Goal: Use online tool/utility: Utilize a website feature to perform a specific function

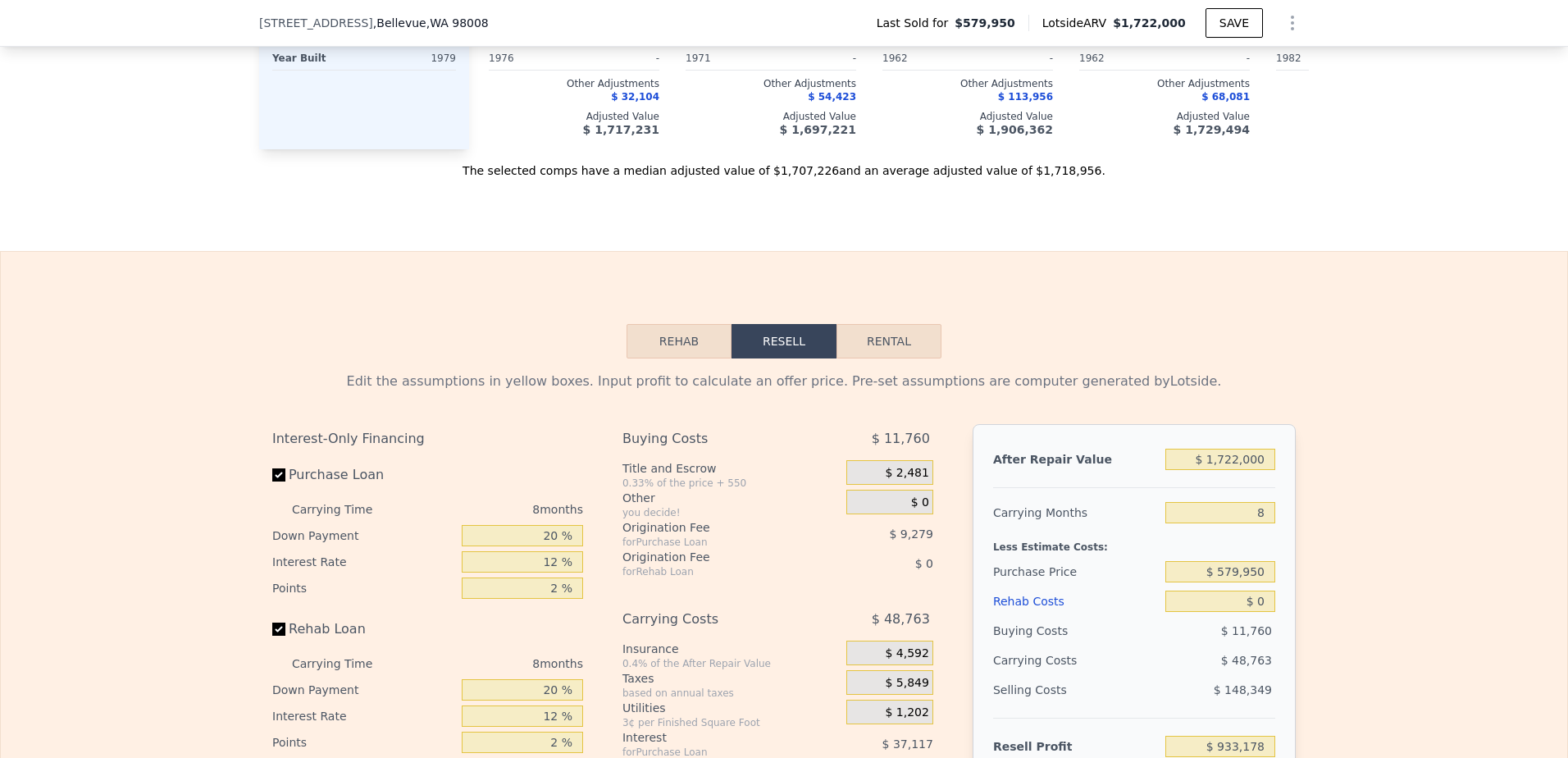
scroll to position [2456, 0]
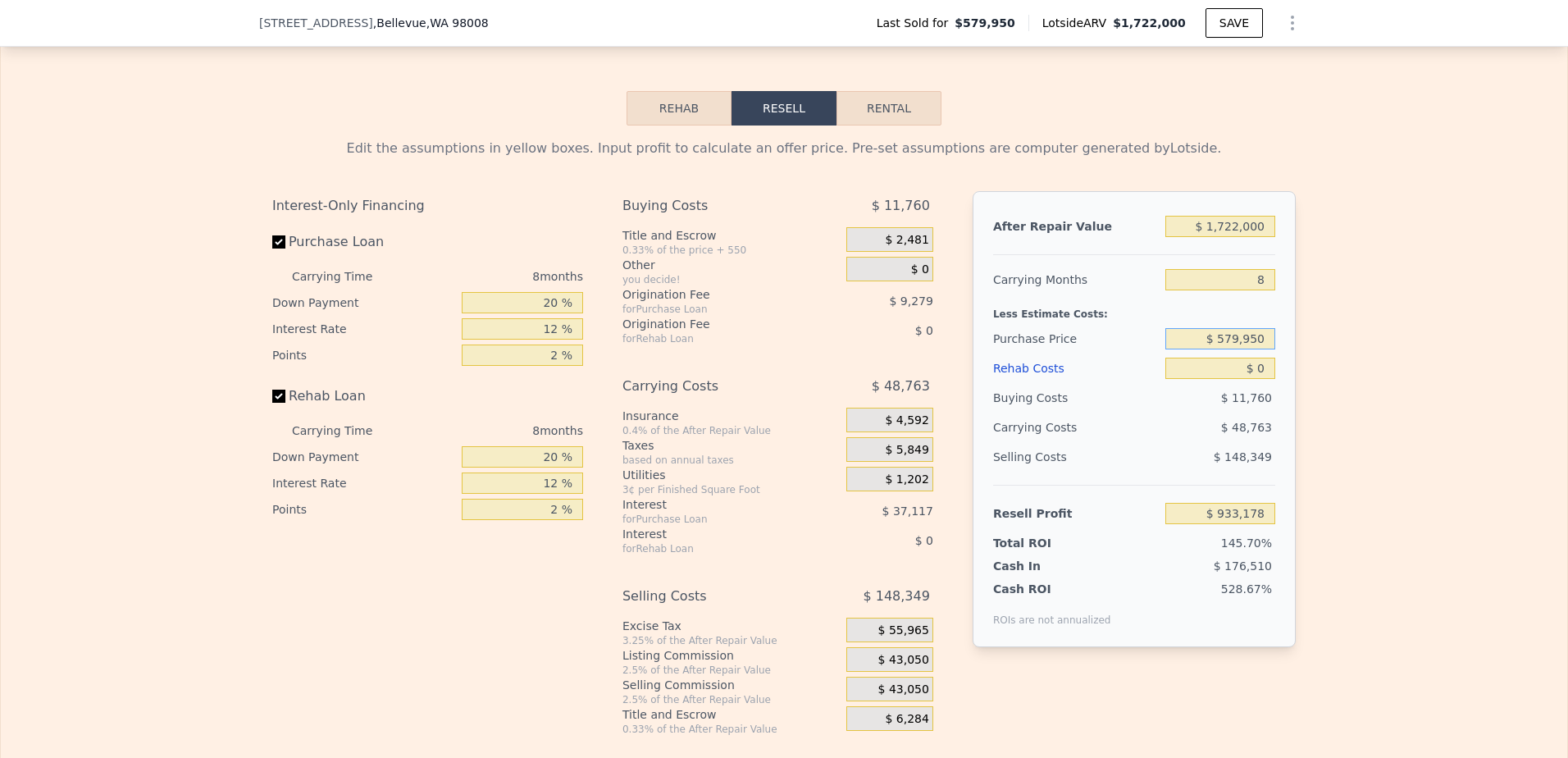
click at [1246, 350] on input "$ 579,950" at bounding box center [1220, 338] width 110 height 21
type input "$ 1,150,000"
click at [1207, 379] on input "$ 0" at bounding box center [1220, 368] width 110 height 21
type input "$ 315,628"
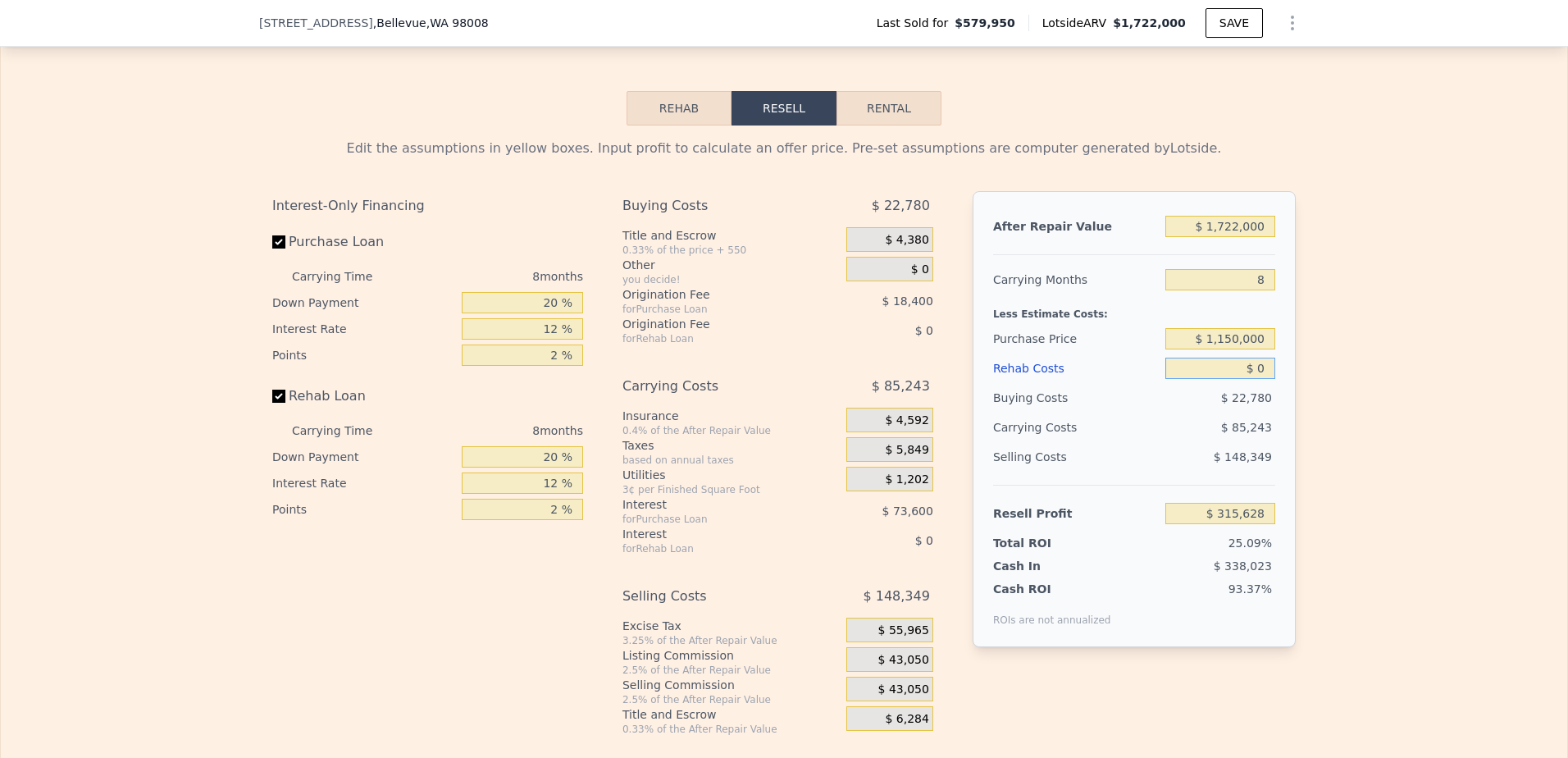
click at [1207, 379] on input "$ 0" at bounding box center [1220, 368] width 110 height 21
type input "$ 2"
type input "$ 315,626"
type input "$ 20"
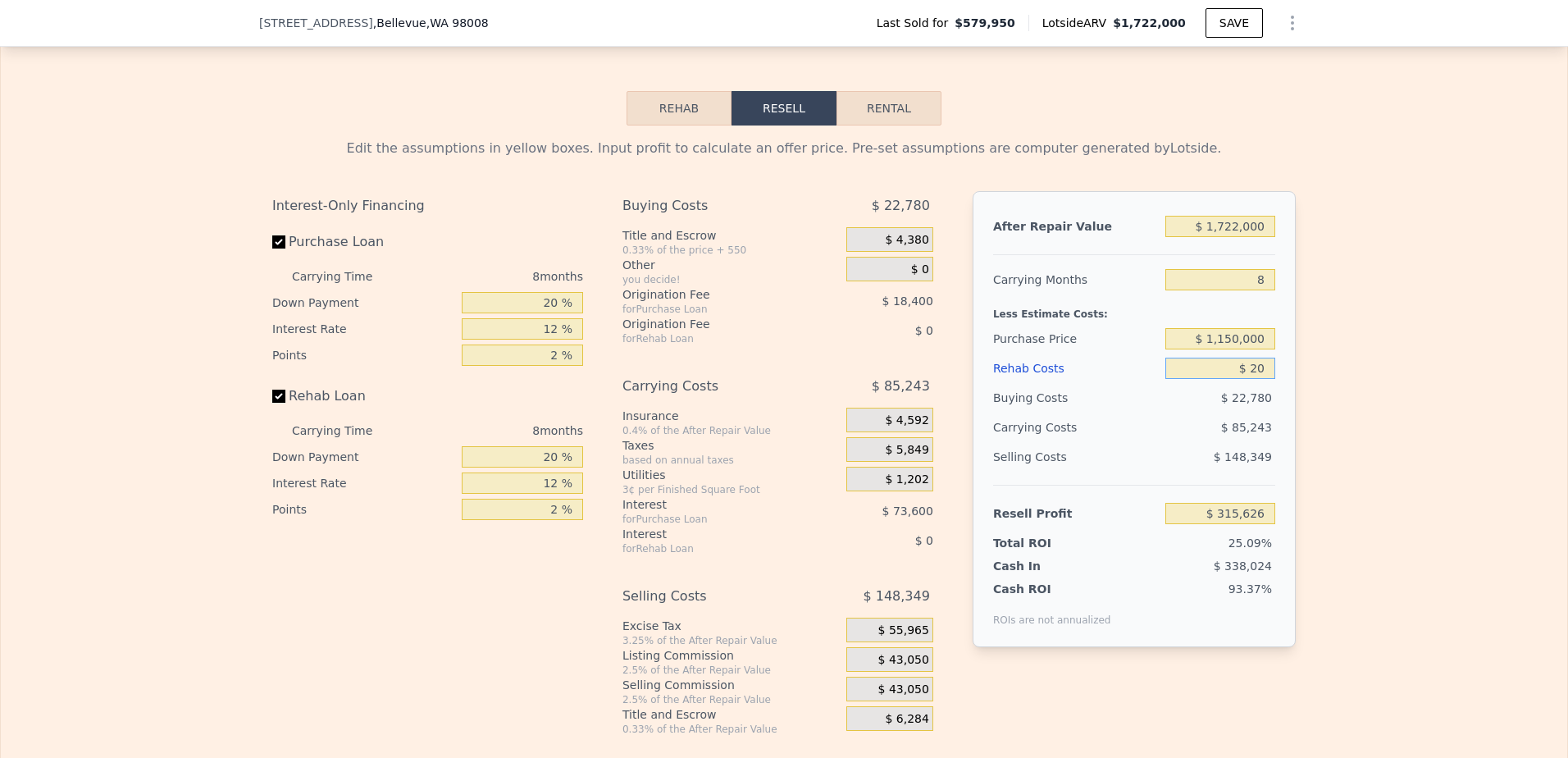
type input "$ 315,608"
type input "$ 200"
type input "$ 315,409"
type input "$ 2,000"
type input "$ 313,468"
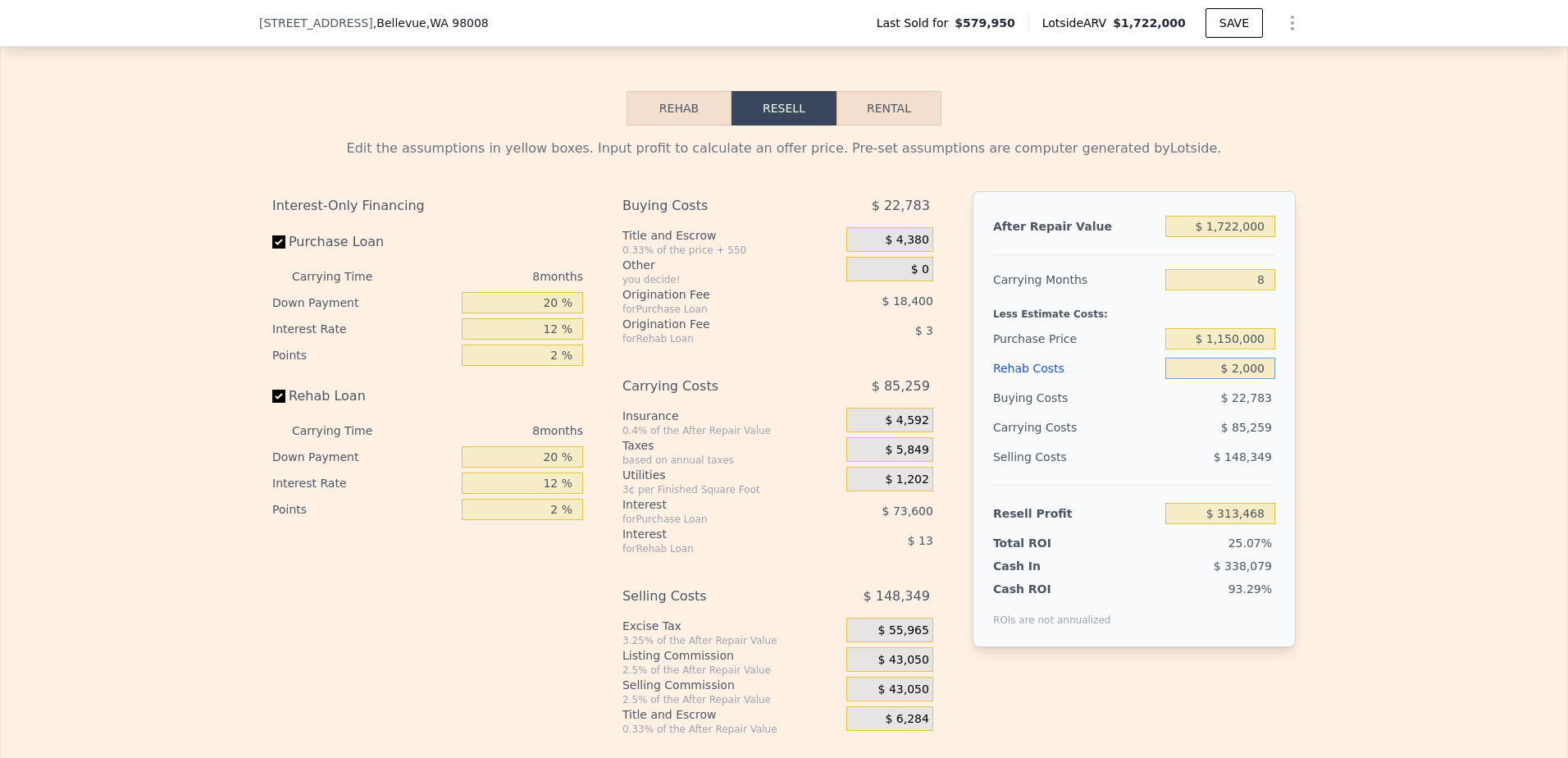
type input "$ 20,000"
type input "$ 294,028"
type input "$ 200,000"
type input "$ 99,628"
click at [1187, 525] on input "$ 99,628" at bounding box center [1220, 513] width 110 height 21
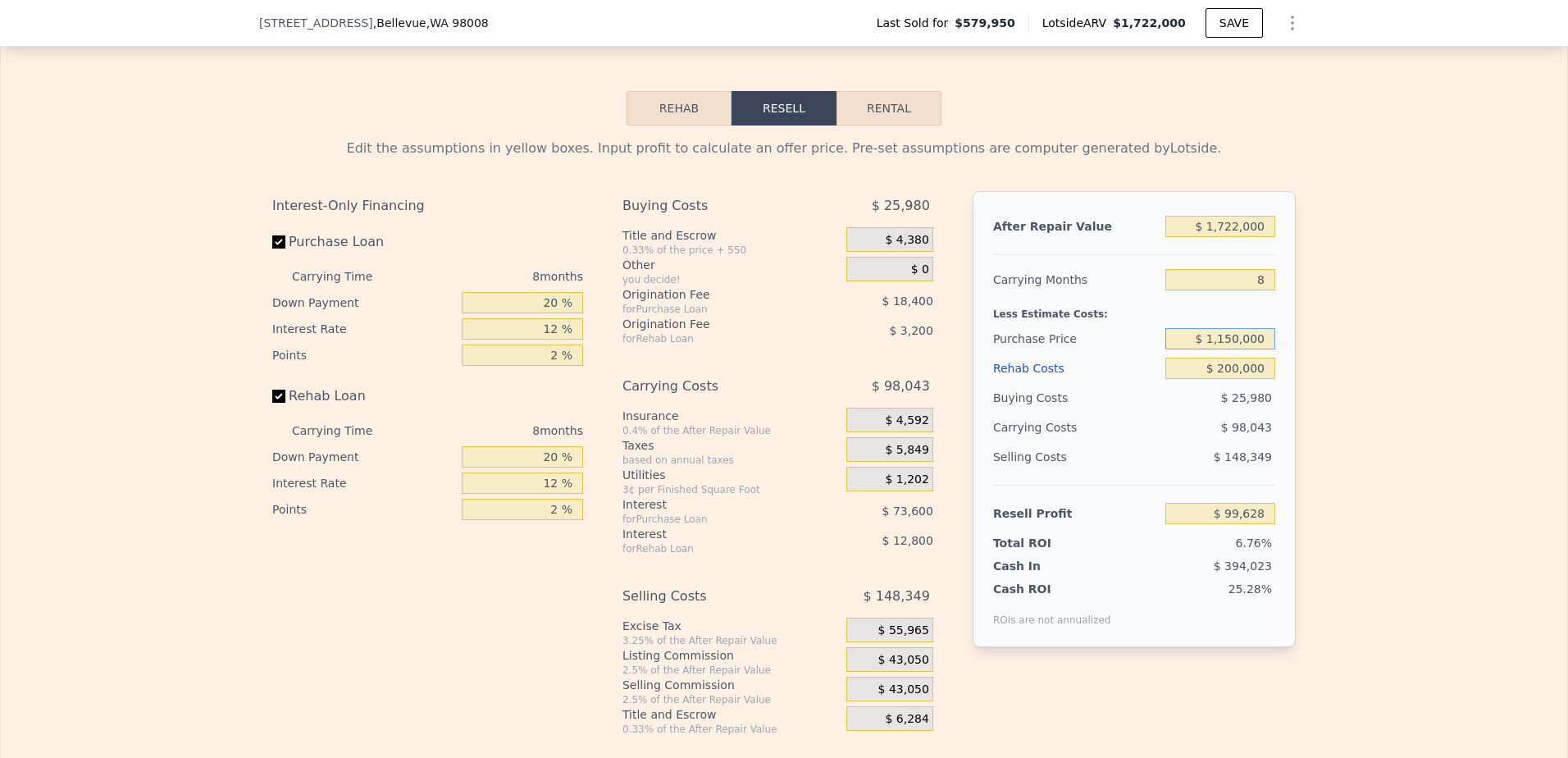
click at [1223, 350] on input "$ 1,150,000" at bounding box center [1220, 338] width 110 height 21
type input "$ 0"
click at [1217, 237] on input "$ 1,722,000" at bounding box center [1220, 226] width 110 height 21
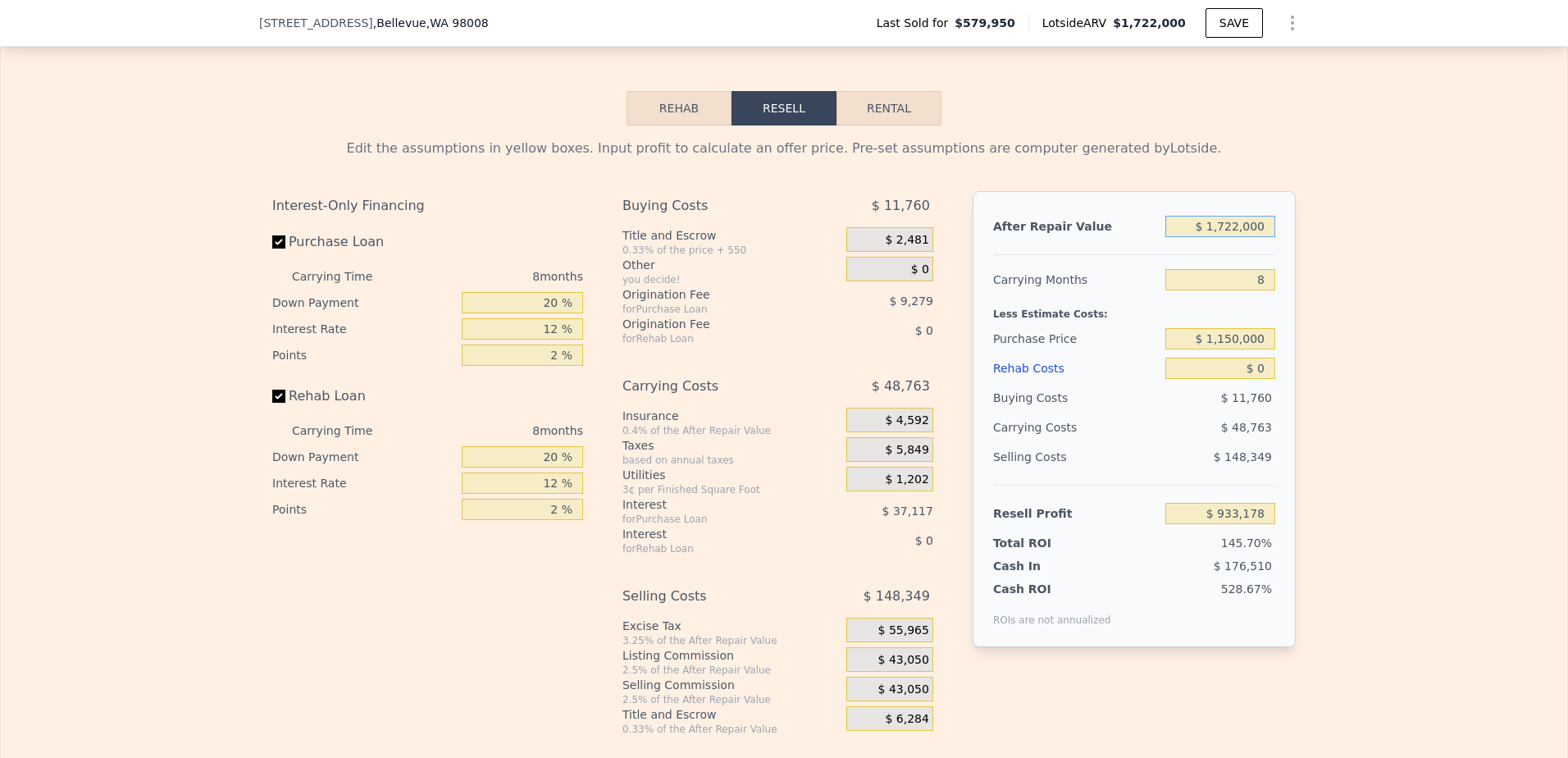
type input "$ 315,628"
click at [1217, 237] on input "$ 1,722,000" at bounding box center [1220, 226] width 110 height 21
type input "$ 18"
type input "-$ 1,253,964"
type input "$ 1,800"
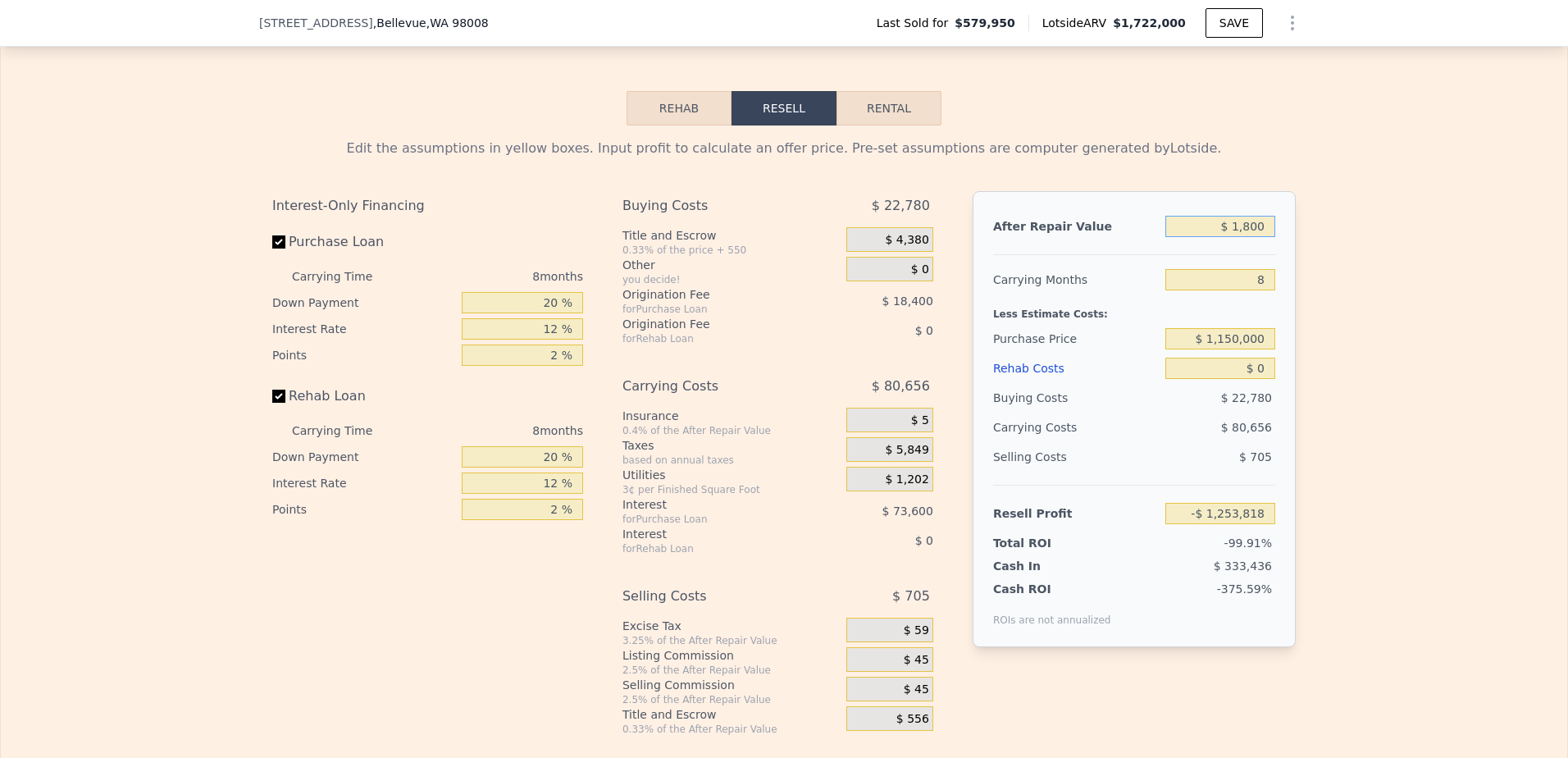
type input "-$ 1,252,341"
type input "$ 180,000"
type input "-$ 1,237,574"
type input "$ 1,800,000"
type input "$ 386,725"
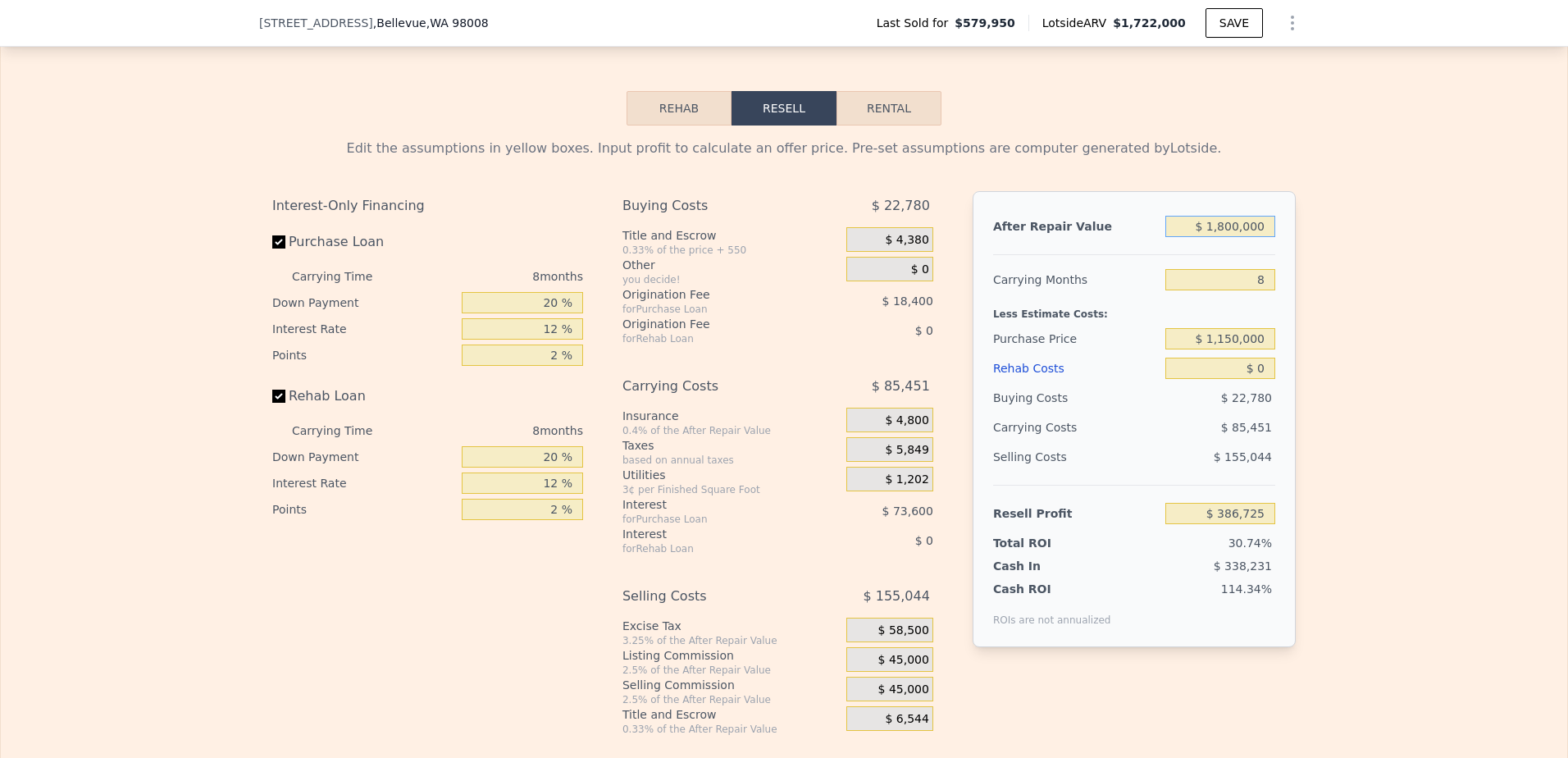
type input "$ 1,800,000"
click at [1233, 379] on input "$ 0" at bounding box center [1220, 368] width 110 height 21
type input "$ 2"
type input "$ 386,723"
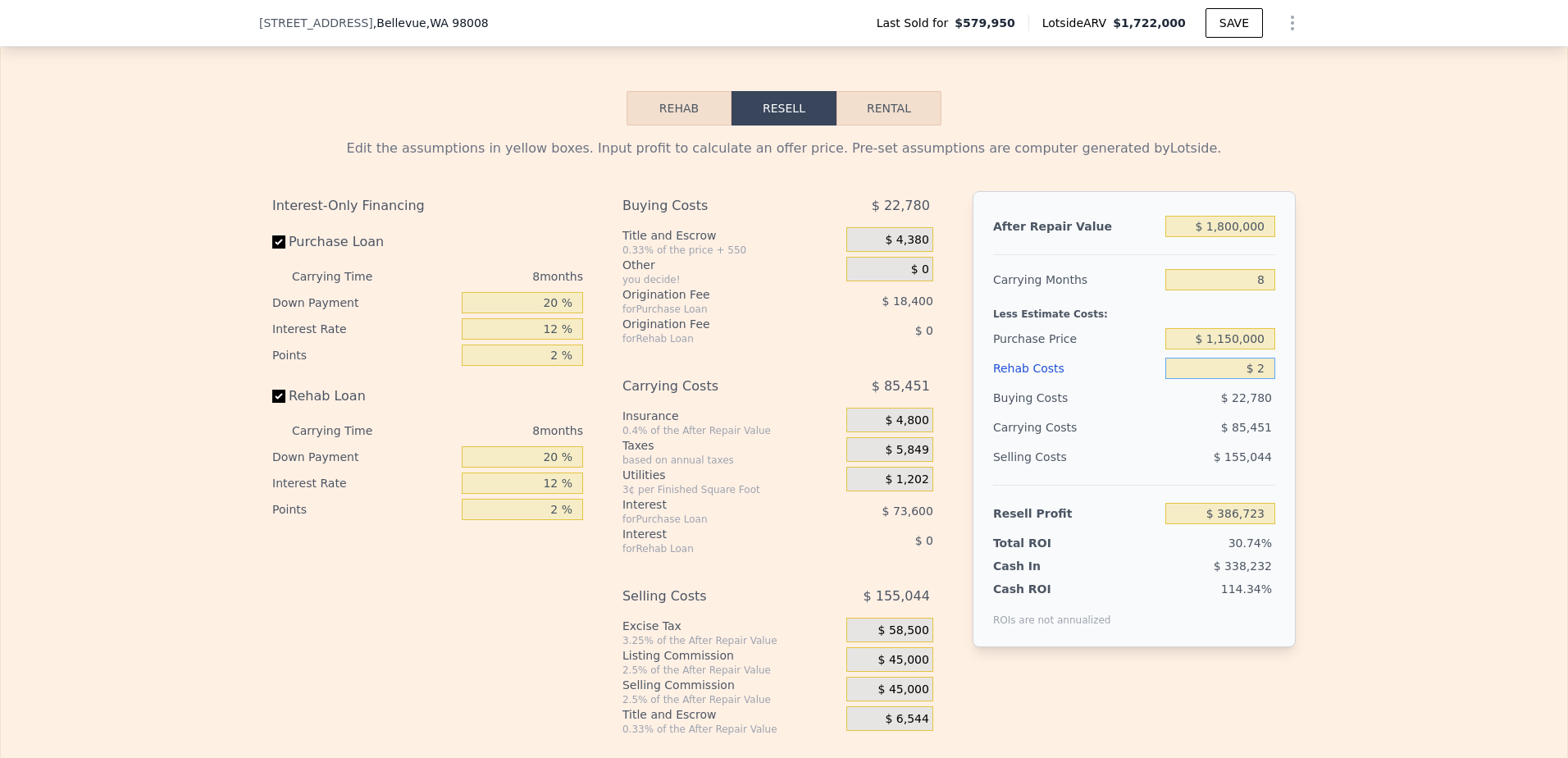
type input "$ 28"
type input "$ 386,697"
type input "$ 28,000"
type input "$ 356,485"
type input "$ 280,000"
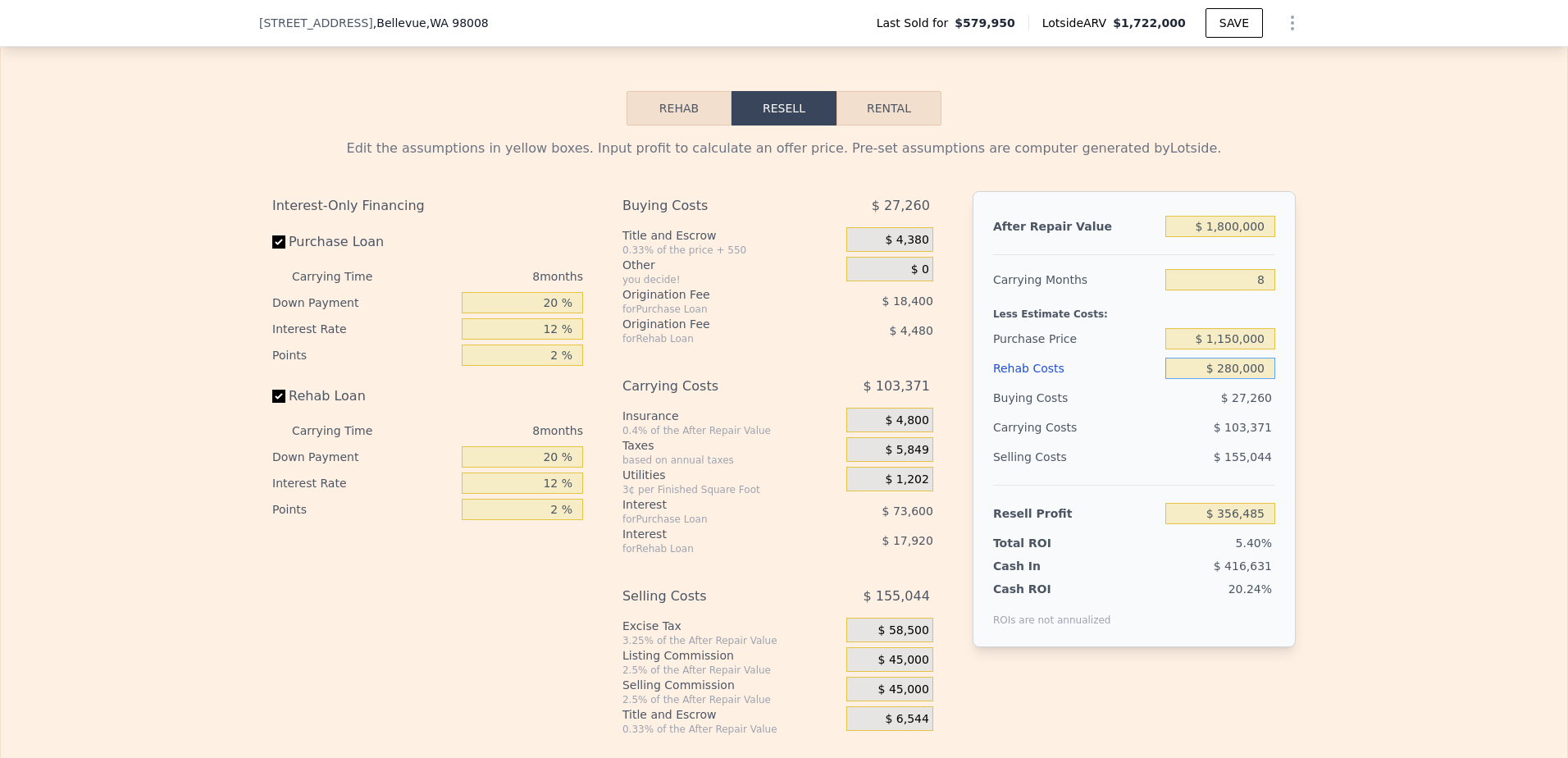
type input "$ 84,325"
click at [1224, 379] on input "$ 280,000" at bounding box center [1220, 368] width 110 height 21
type input "$ 2"
type input "$ 386,723"
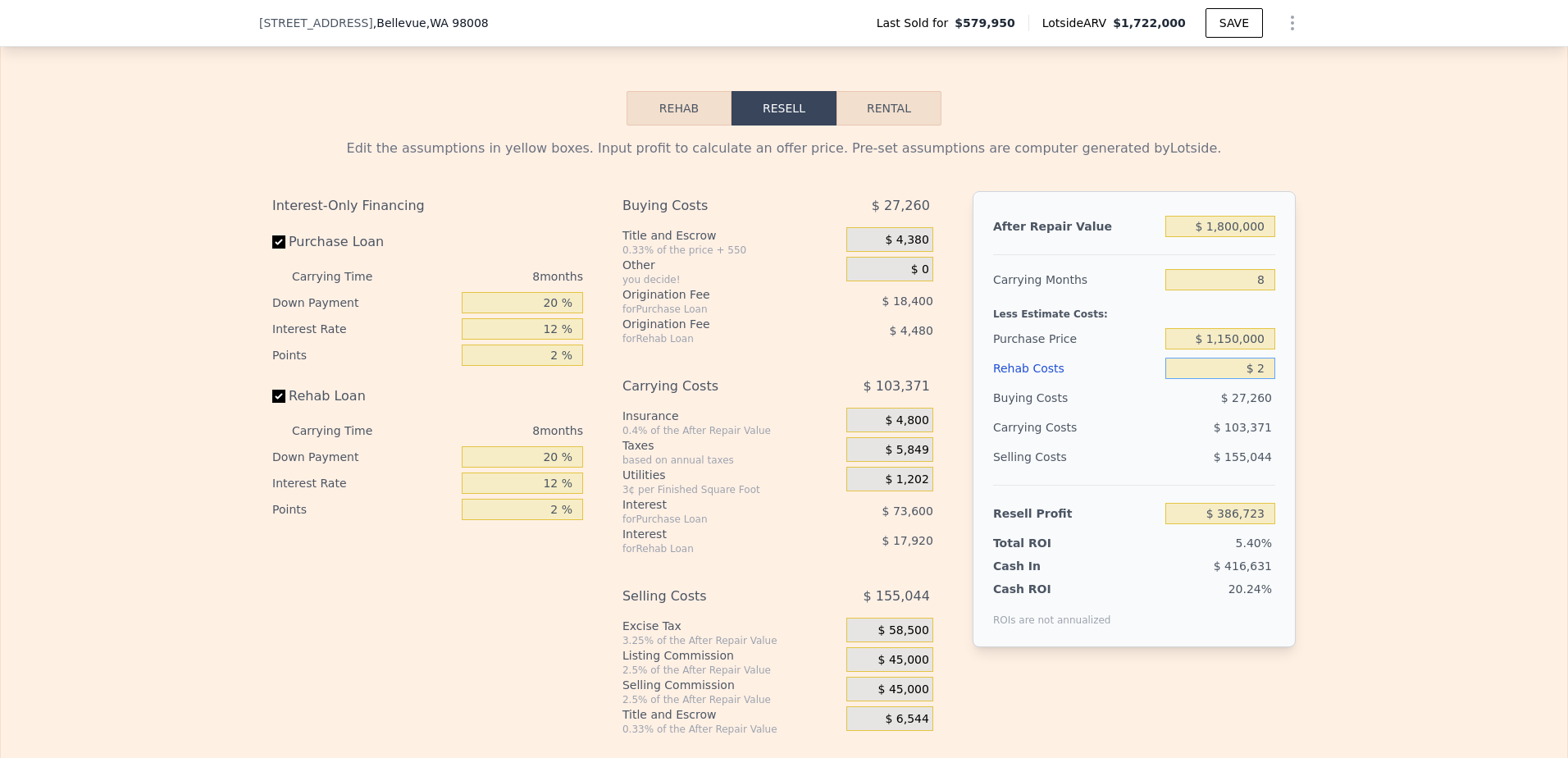
type input "$ 20"
type input "$ 386,705"
type input "$ 200"
type input "$ 386,506"
type input "$ 2,000"
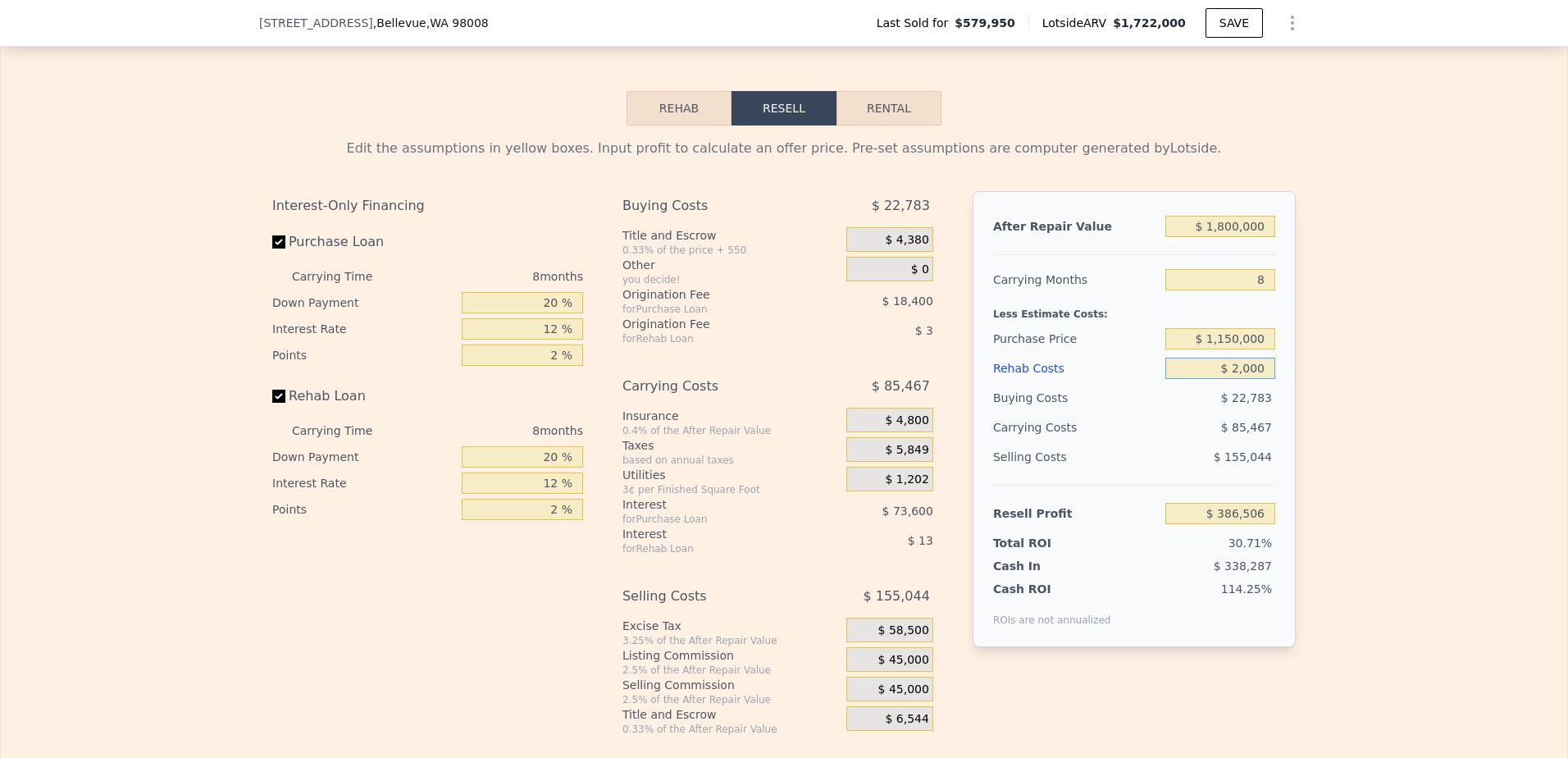
type input "$ 384,565"
type input "$ 200,000"
type input "$ 170,725"
type input "$ 200,000"
click at [1185, 525] on input "$ 170,725" at bounding box center [1220, 513] width 110 height 21
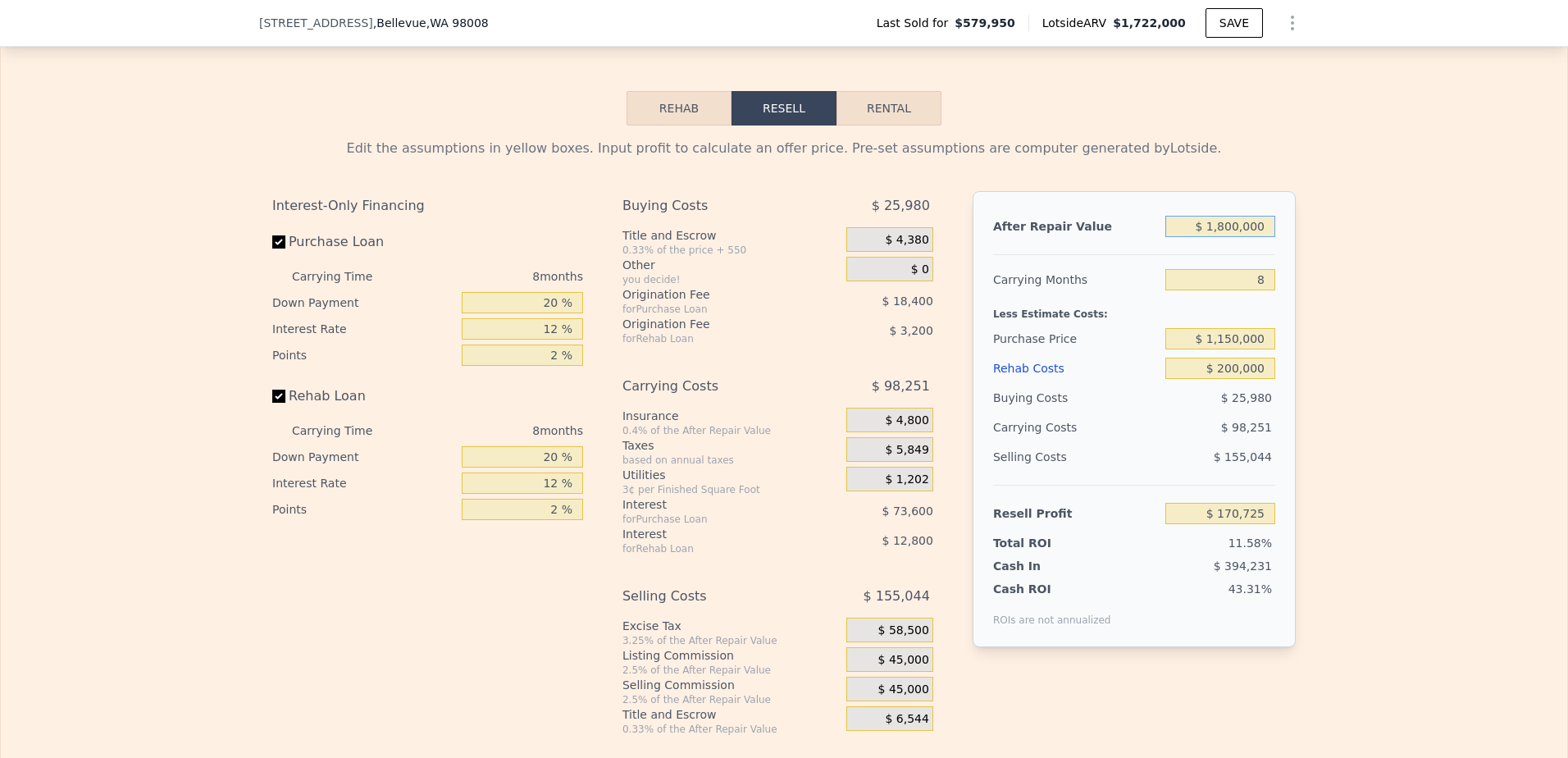
click at [1226, 237] on input "$ 1,800,000" at bounding box center [1220, 226] width 110 height 21
type input "$ 100,000"
type input "-$ 1,378,831"
type input "$ 1,900,000"
type input "$ 261,875"
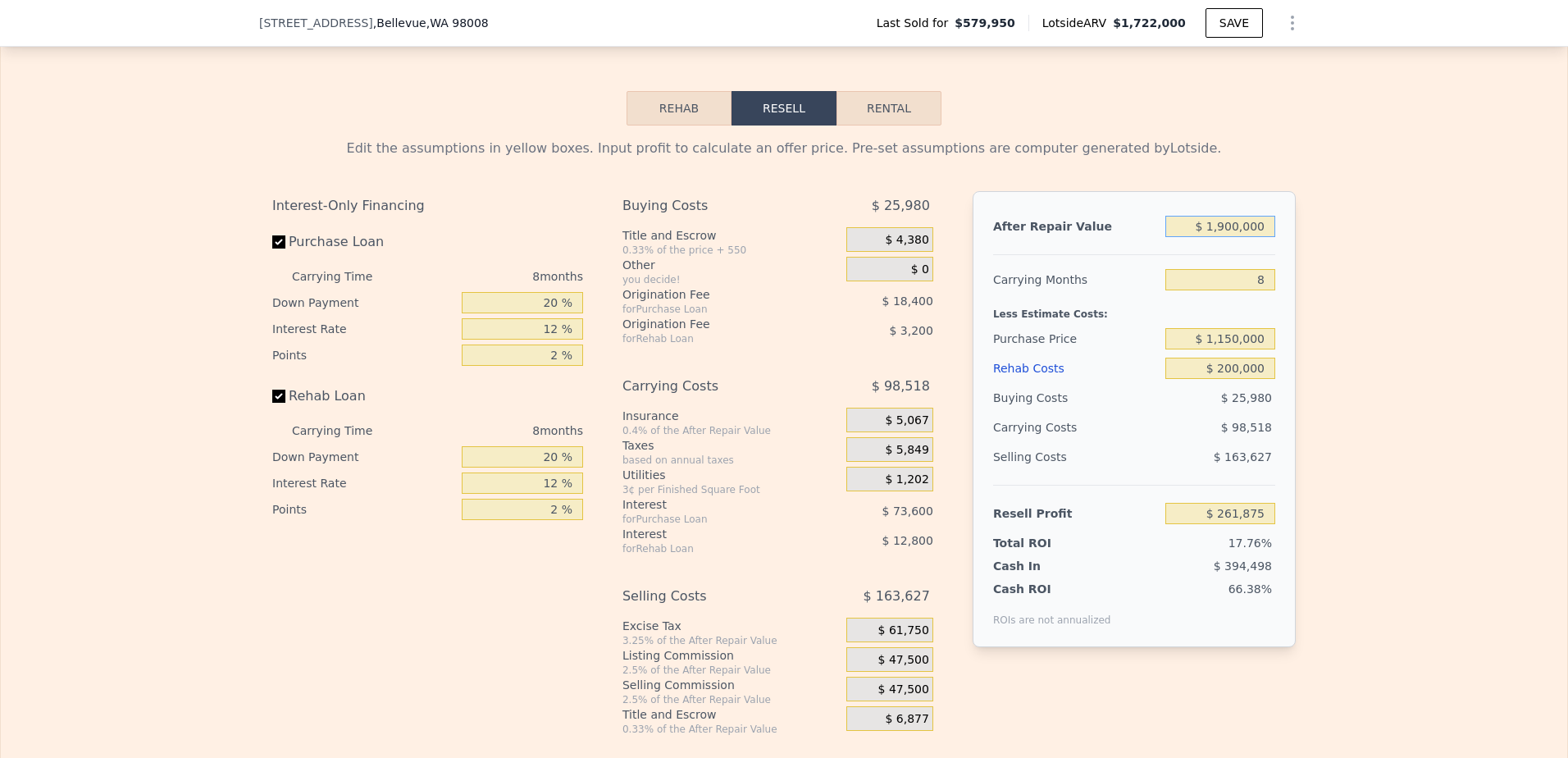
type input "$ 1,900,000"
click at [1201, 525] on input "$ 261,875" at bounding box center [1220, 513] width 110 height 21
click at [1247, 291] on input "8" at bounding box center [1220, 279] width 110 height 21
type input "5"
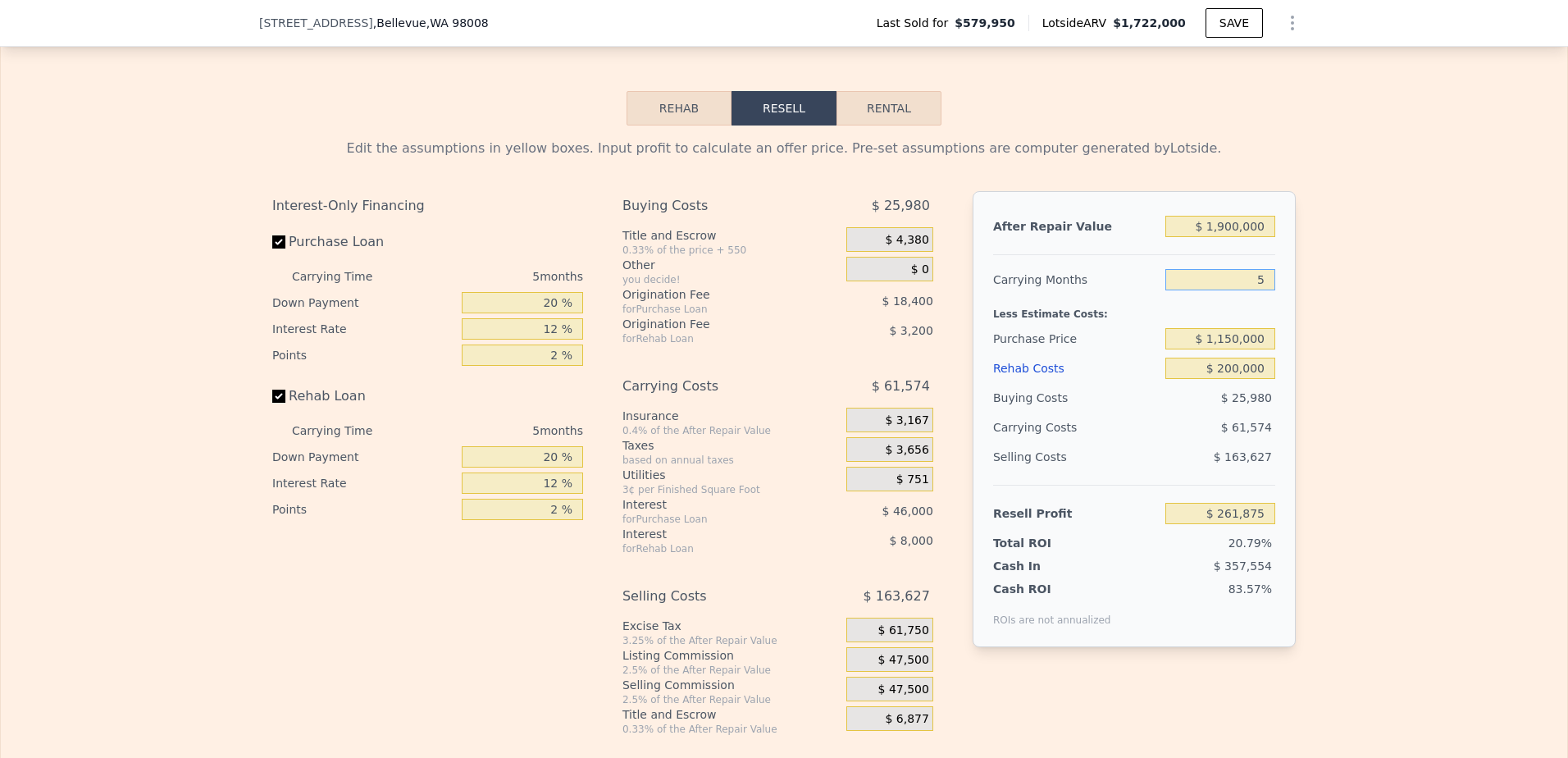
type input "$ 298,819"
type input "5"
click at [1237, 379] on input "$ 200,000" at bounding box center [1220, 368] width 110 height 21
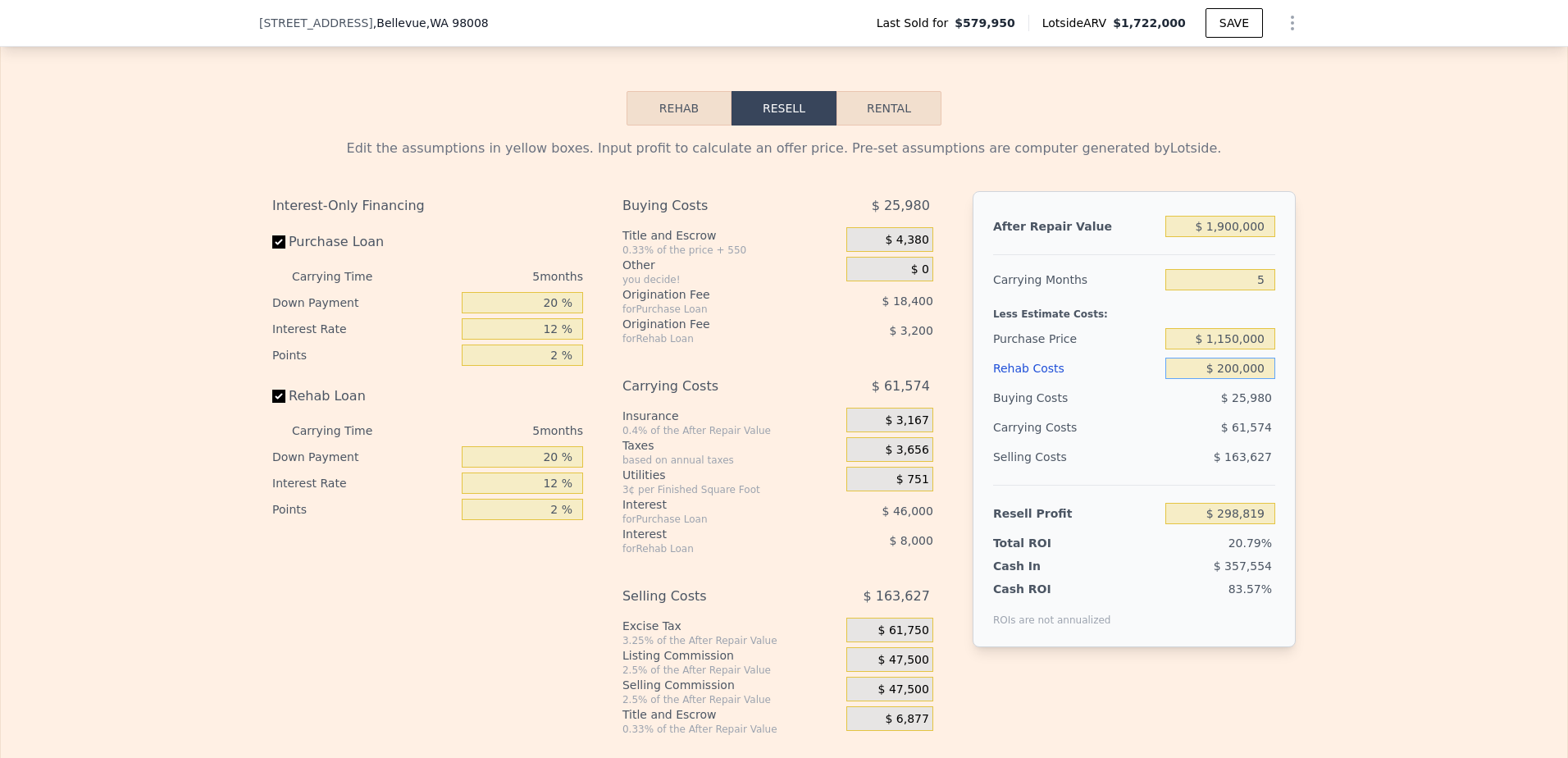
type input "$ 2"
type input "$ 510,017"
type input "$ 25"
type input "$ 509,994"
type input "$ 250"
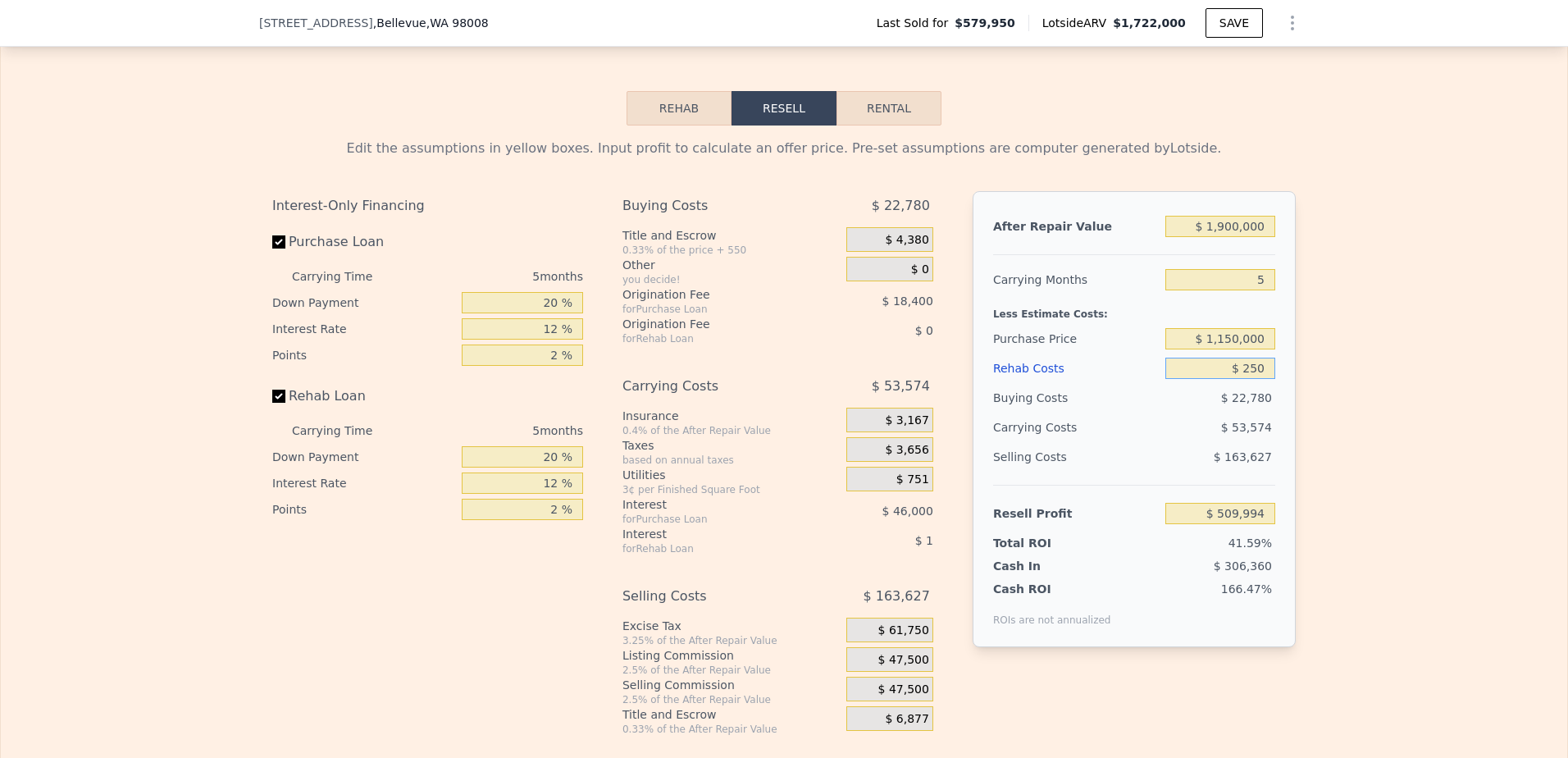
type input "$ 509,755"
type input "$ 25,000"
type input "$ 483,619"
type input "$ 250,000"
type input "$ 246,019"
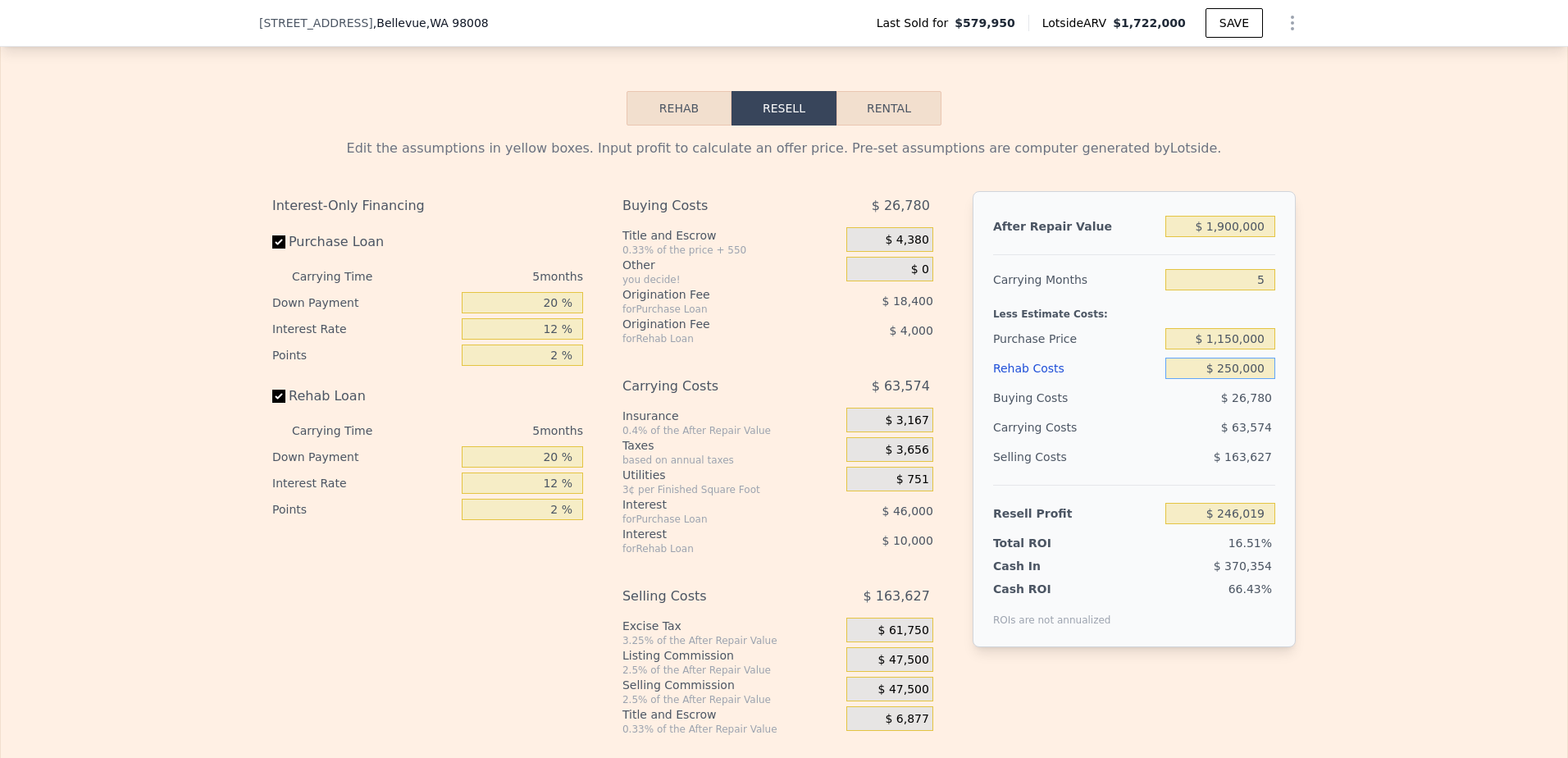
type input "$ 250,000"
click at [1216, 525] on input "$ 246,019" at bounding box center [1220, 513] width 110 height 21
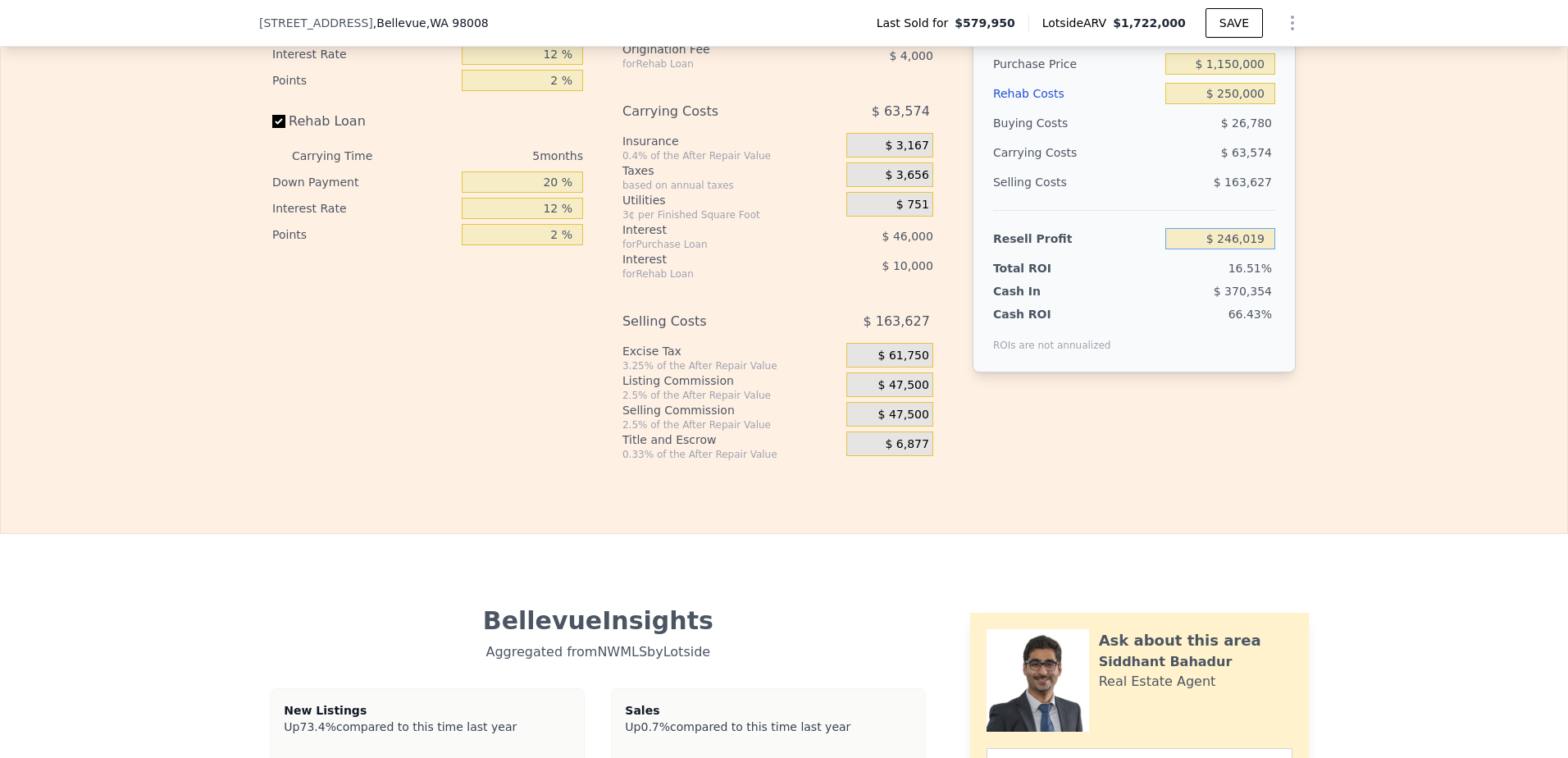
scroll to position [2784, 0]
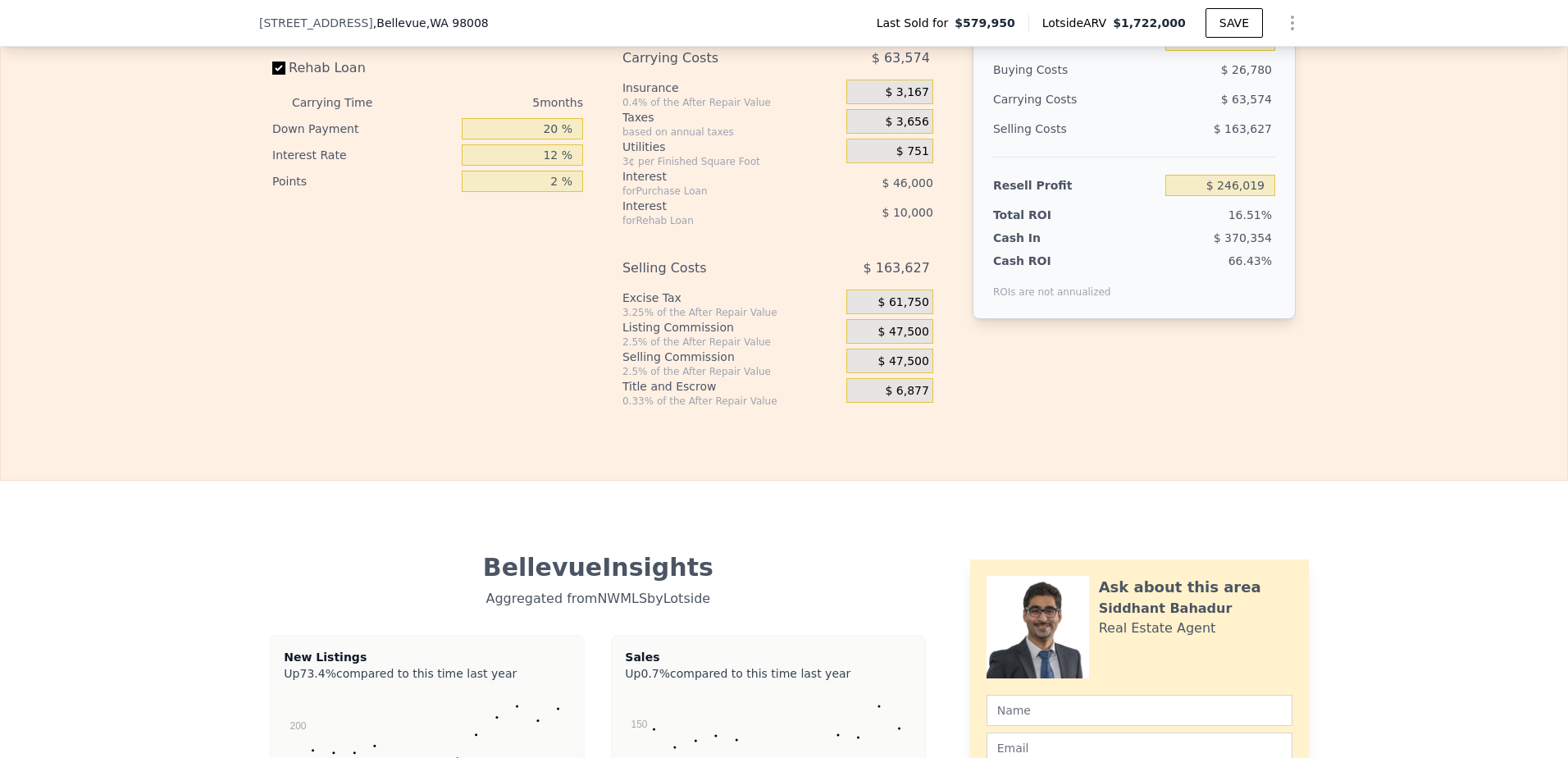
click at [863, 374] on div "$ 47,500" at bounding box center [889, 361] width 87 height 25
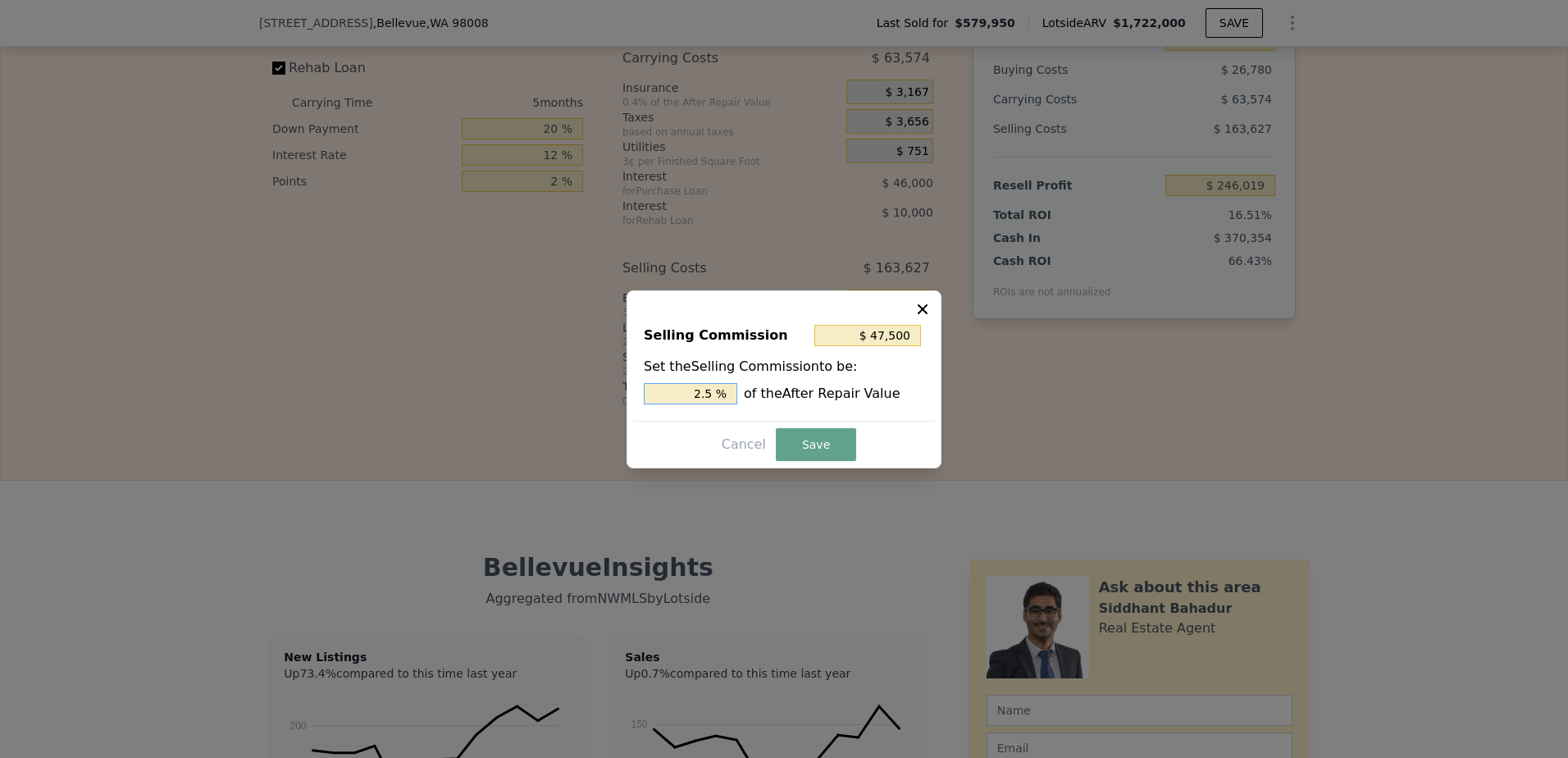
click at [705, 397] on input "2.5 %" at bounding box center [690, 394] width 94 height 21
type input "$ 38,000"
type input "2 %"
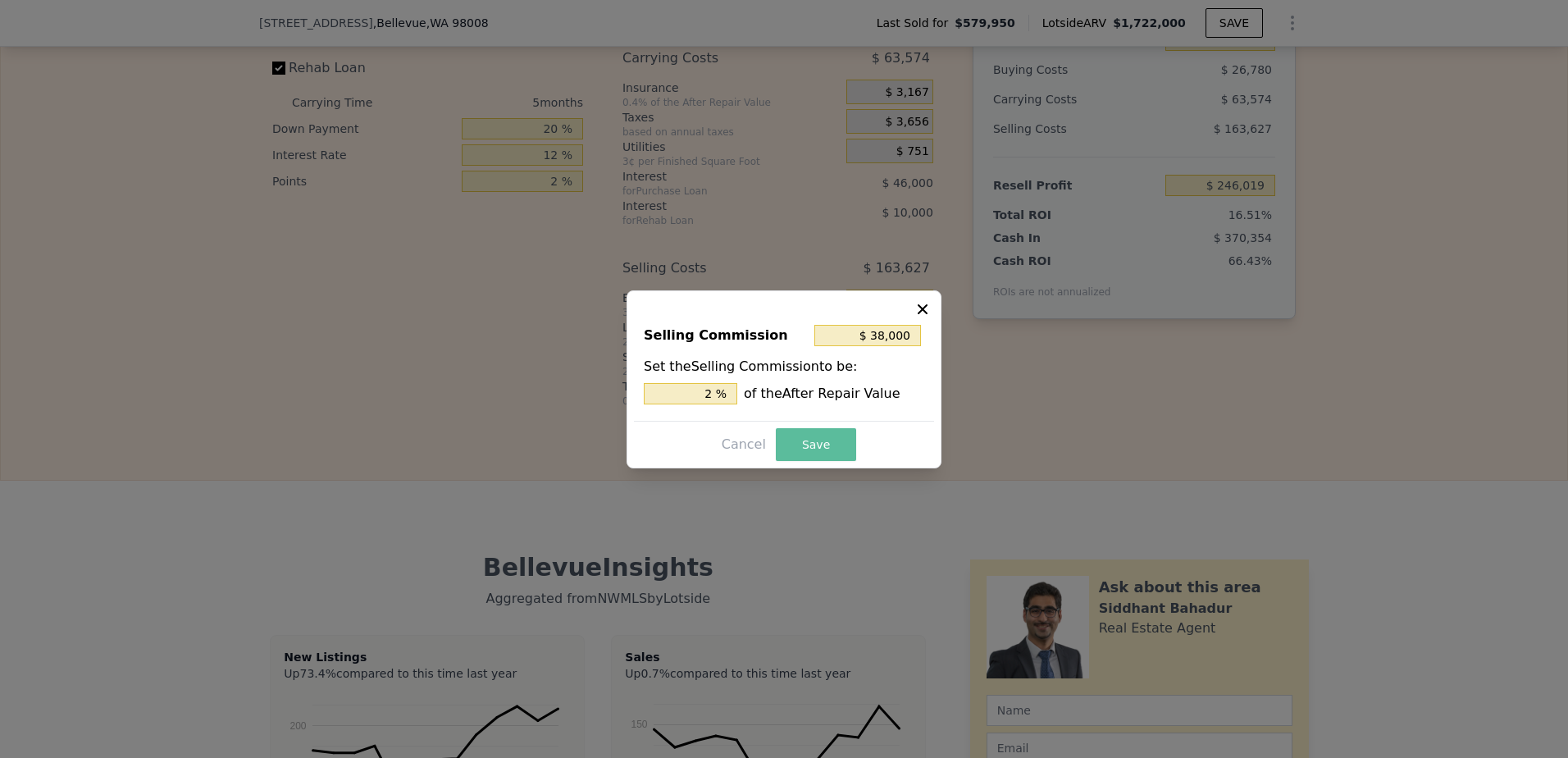
click at [820, 437] on button "Save" at bounding box center [816, 445] width 80 height 33
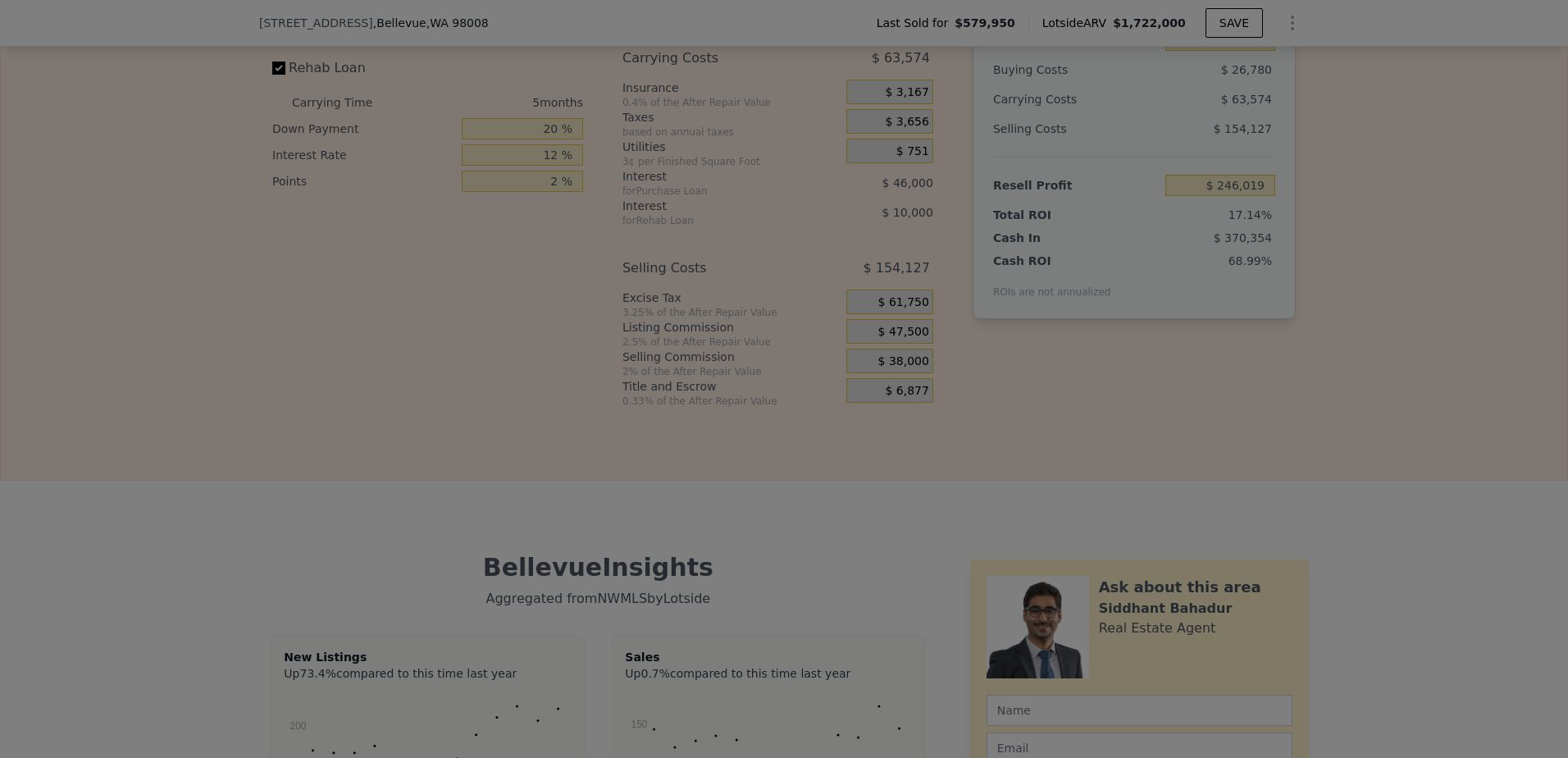
type input "$ 255,519"
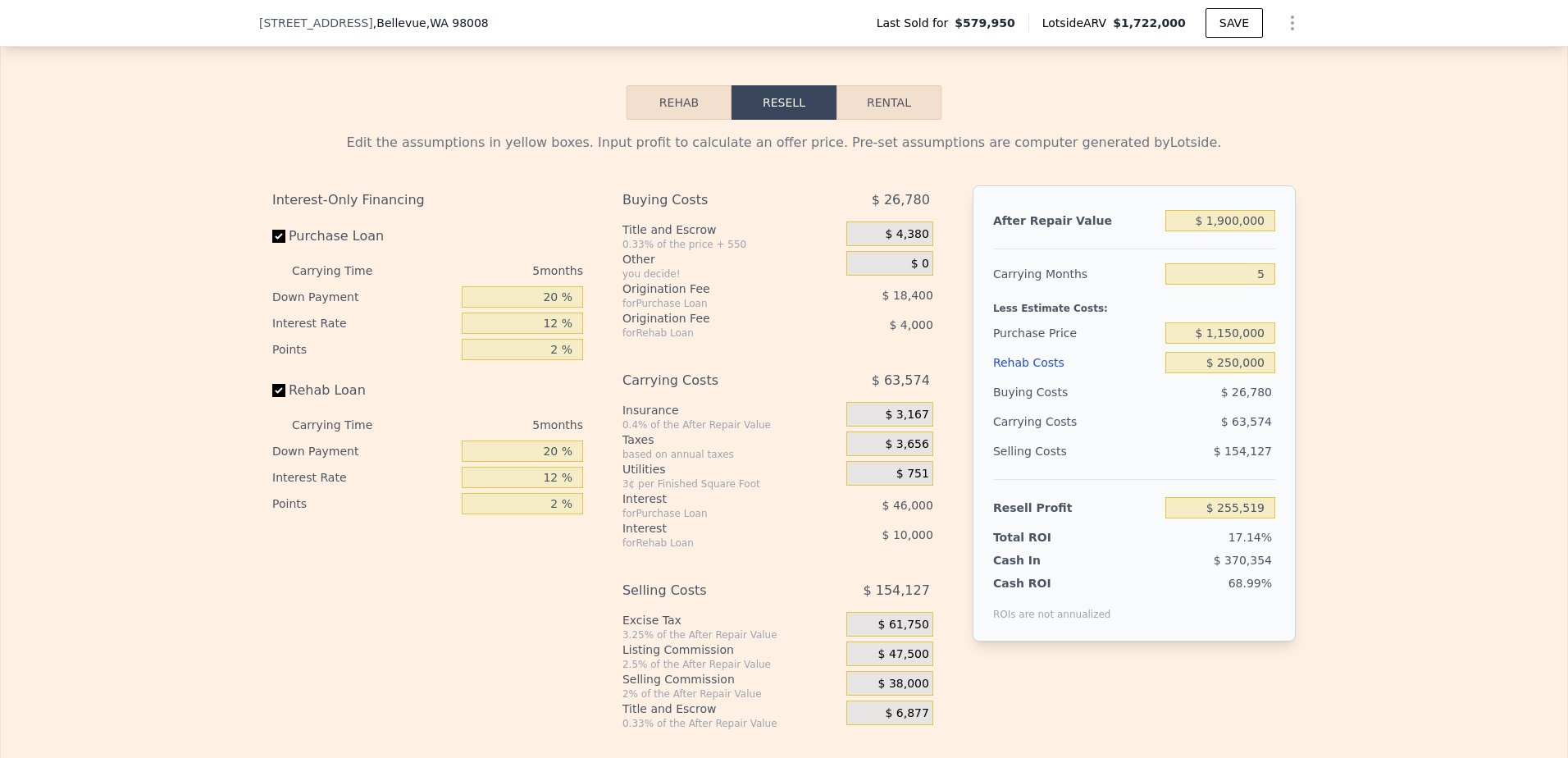
scroll to position [2374, 0]
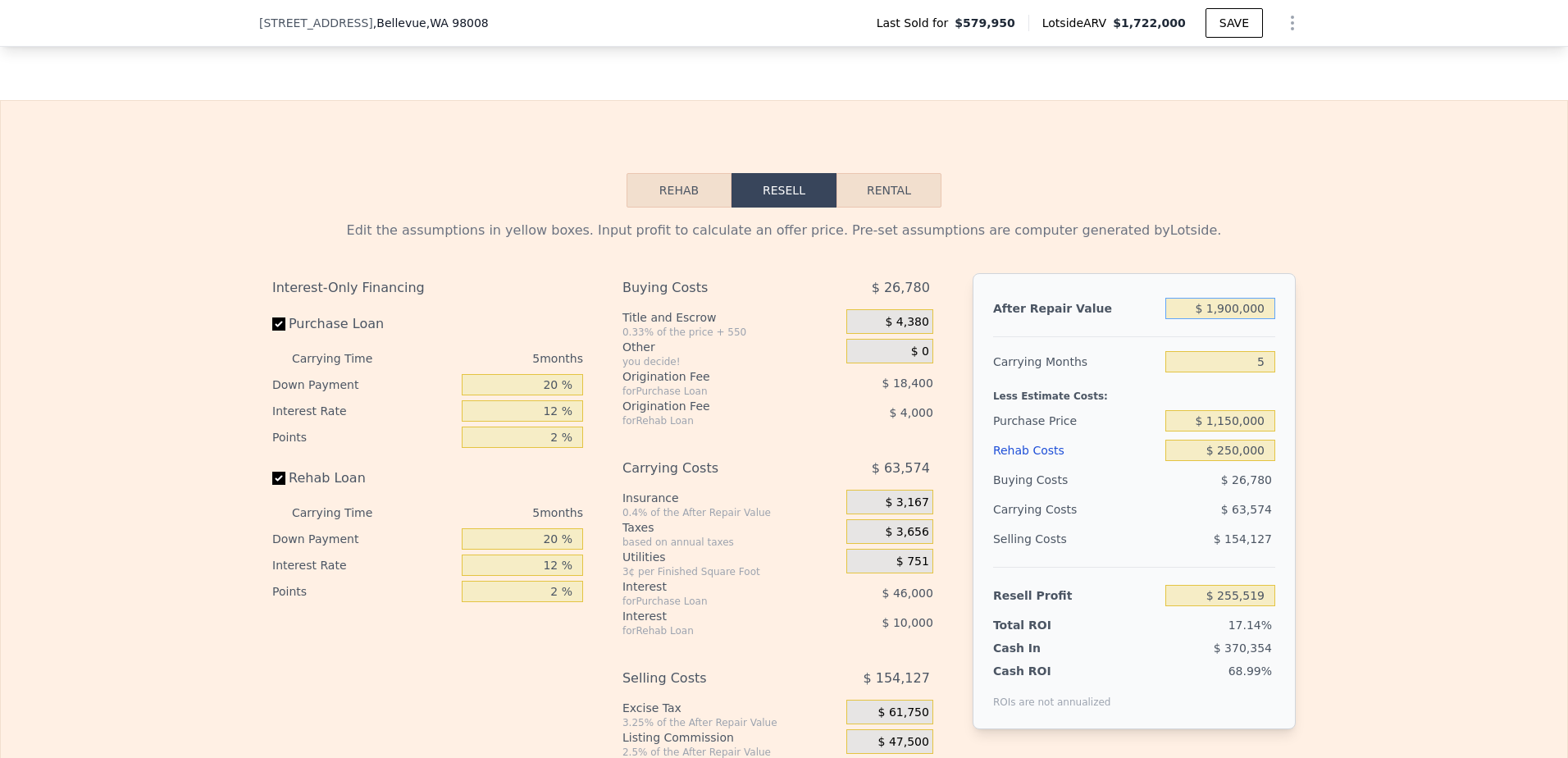
click at [1219, 319] on input "$ 1,900,000" at bounding box center [1220, 308] width 110 height 21
type input "$ 1"
type input "-$ 1,487,736"
type input "$ 18"
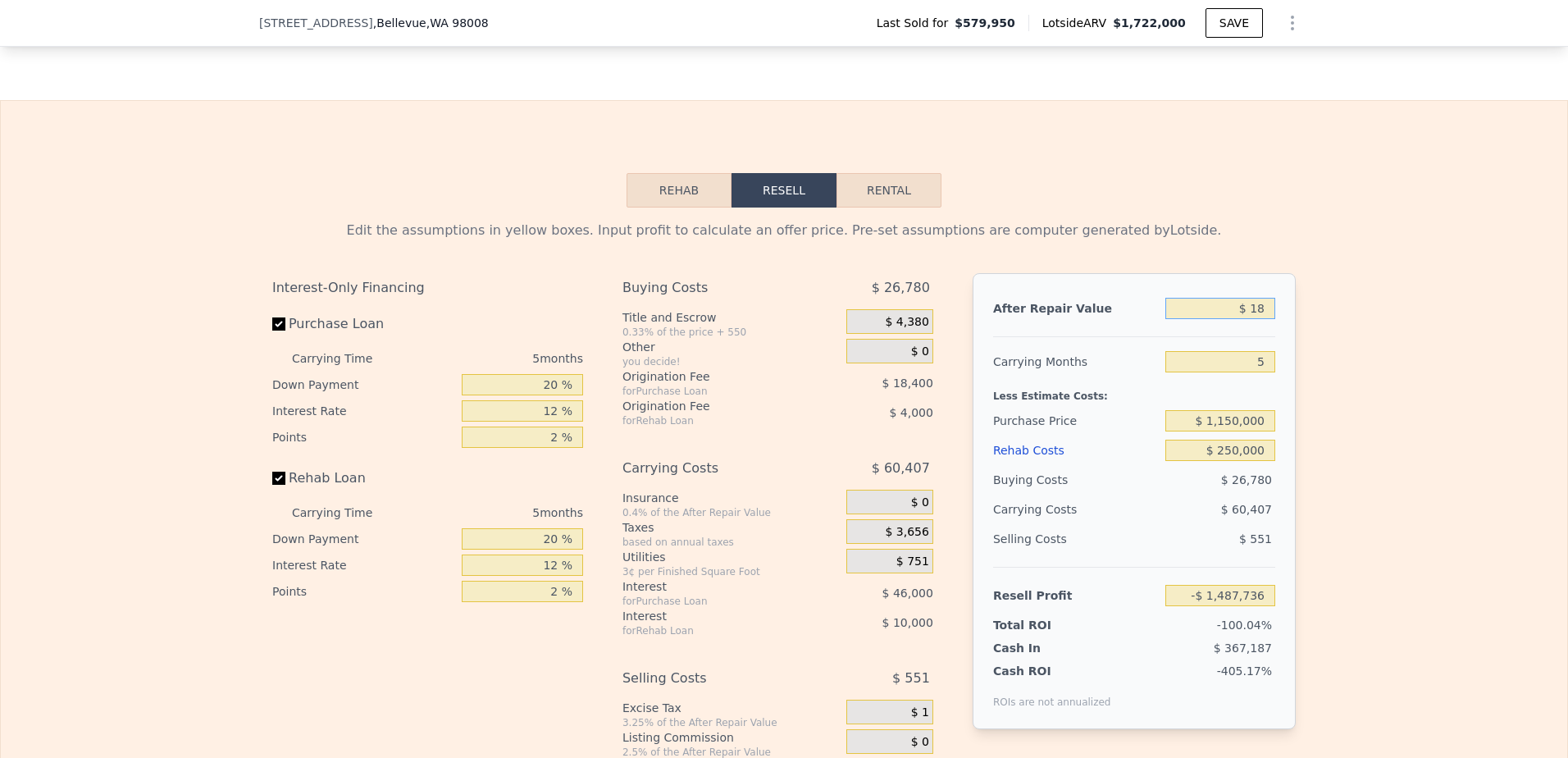
type input "-$ 1,487,720"
type input "$ 185"
type input "-$ 1,487,568"
type input "$ 1,850"
type input "-$ 1,486,039"
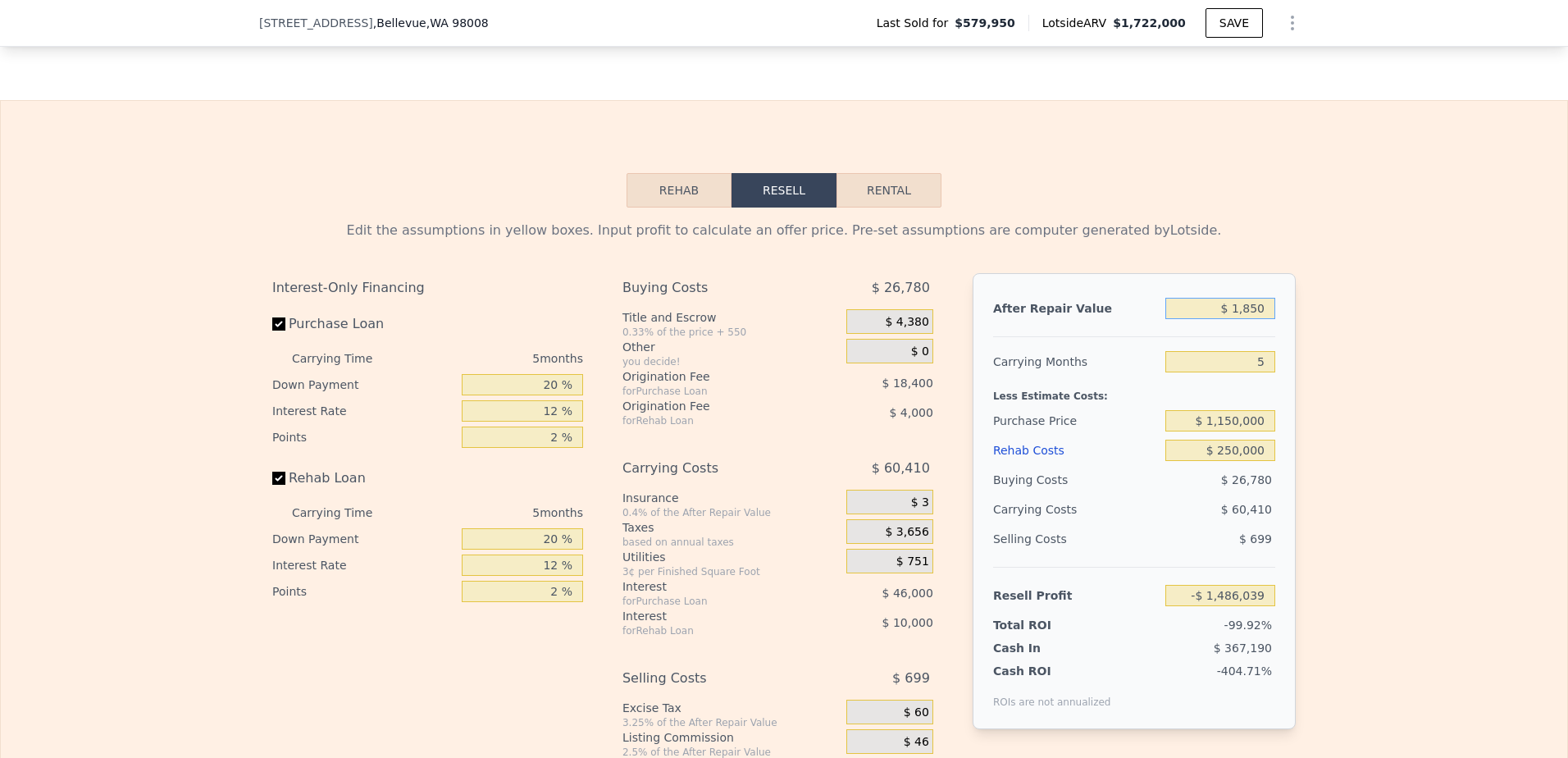
type input "$ 18,500"
type input "-$ 1,470,764"
type input "$ 185,000"
type input "-$ 1,317,999"
type input "$ 1,850,000"
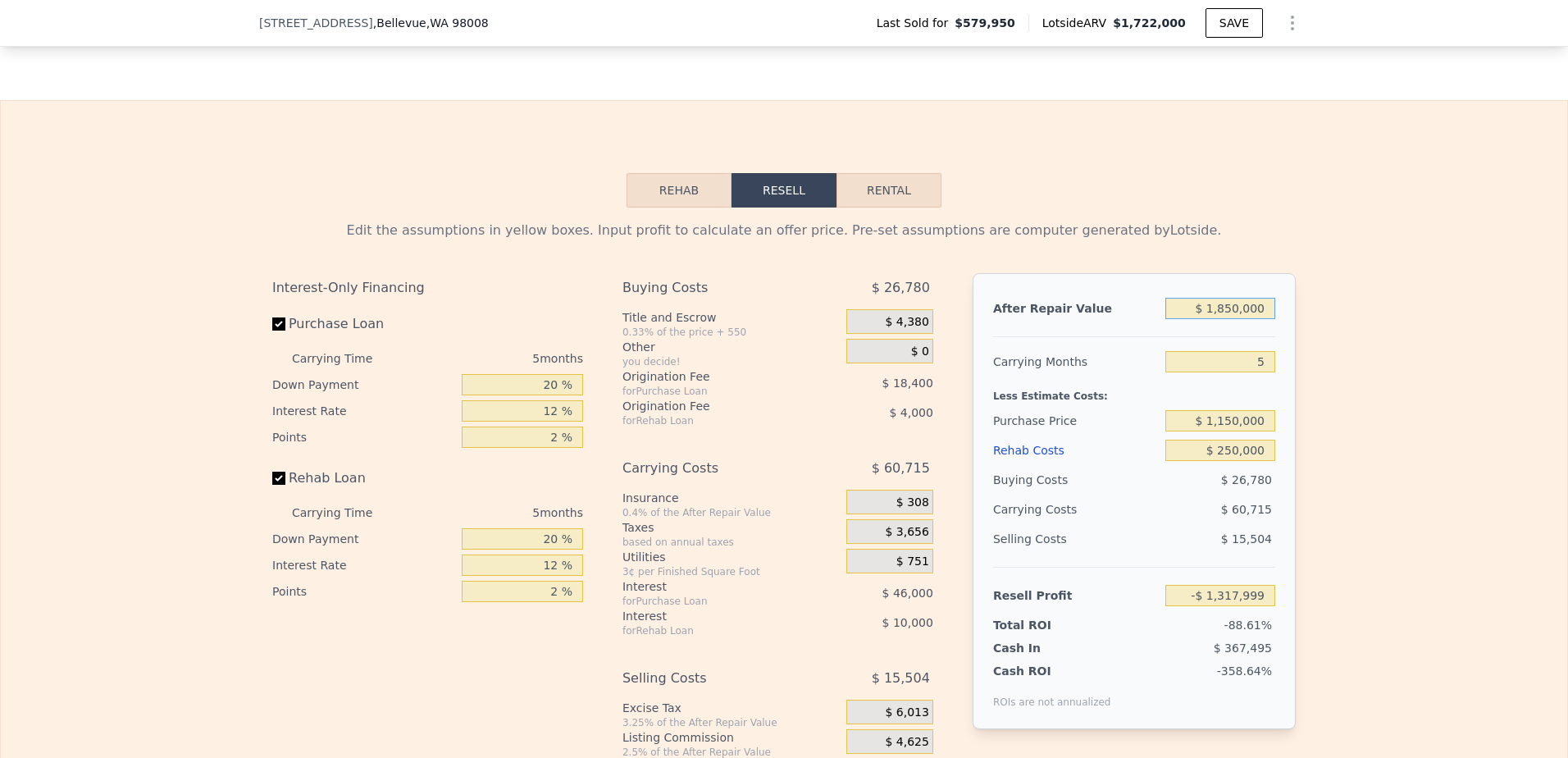
type input "$ 209,644"
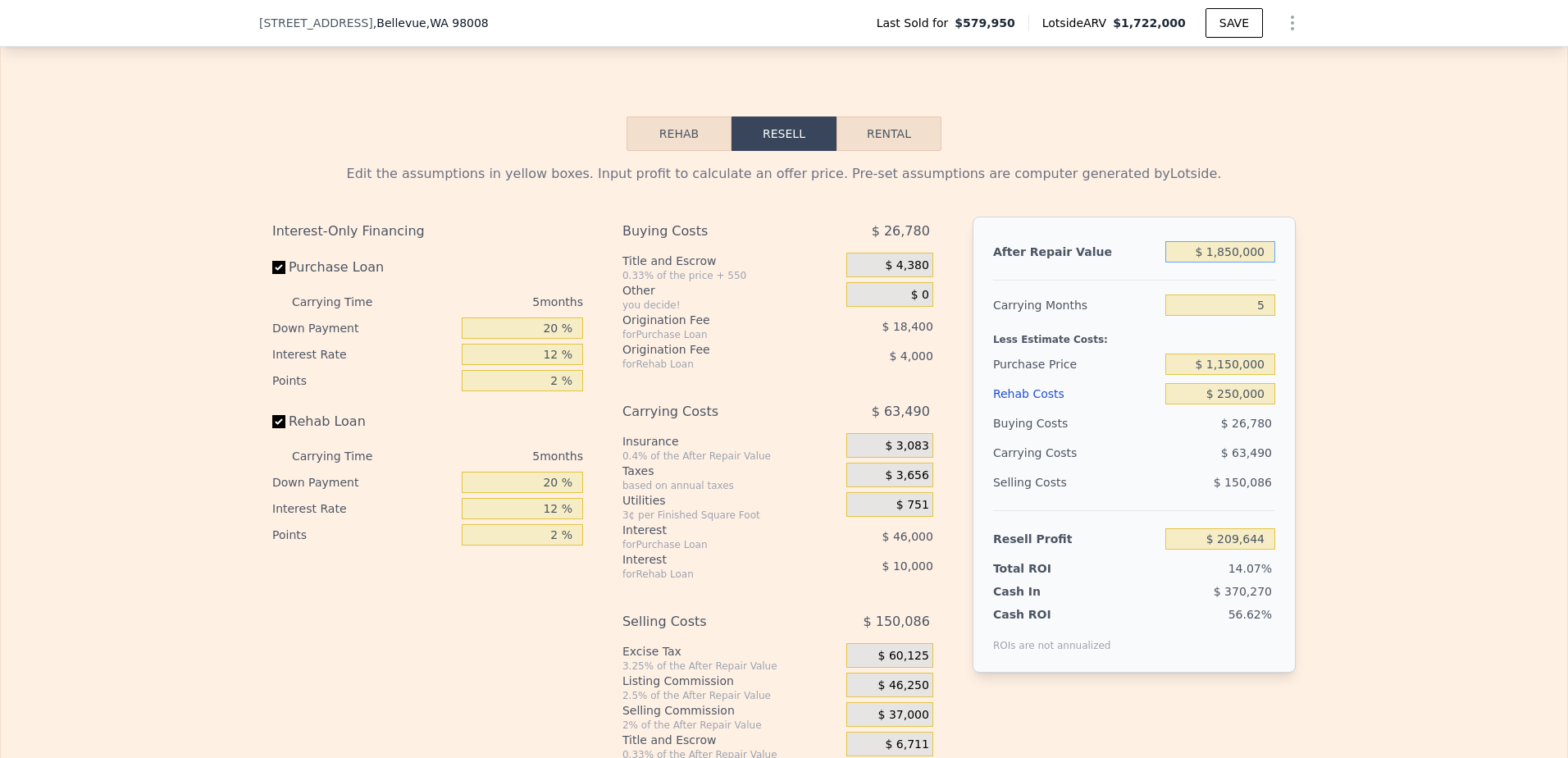
scroll to position [2456, 0]
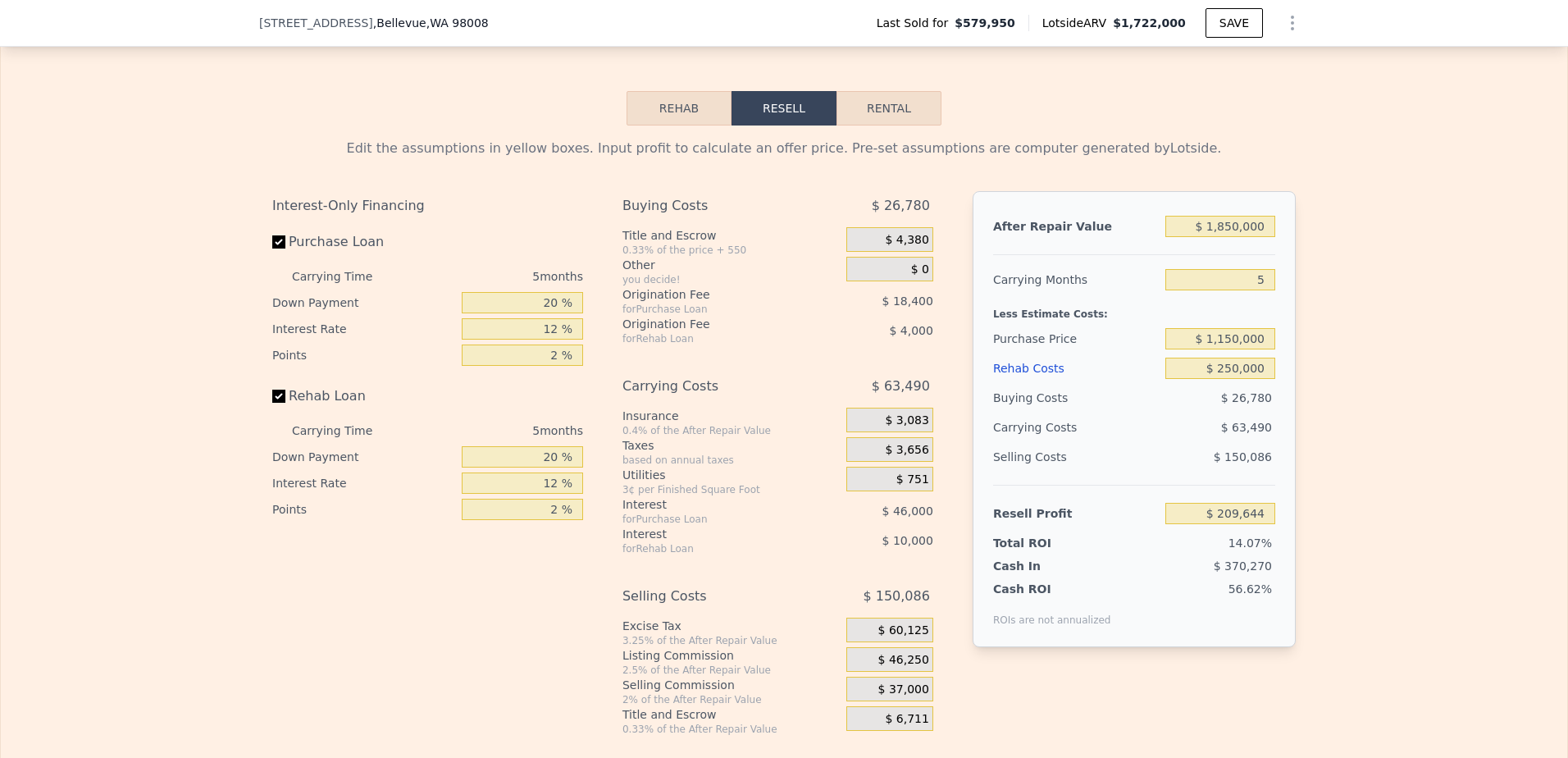
type input "$ 1,722,000"
type input "8"
type input "$ 0"
type input "$ 933,178"
